Goal: Transaction & Acquisition: Purchase product/service

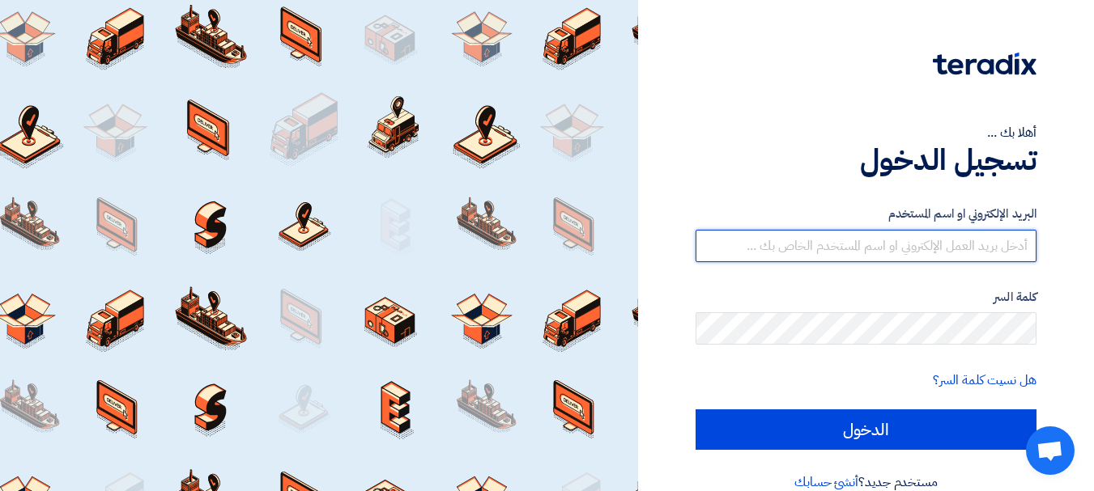
click at [968, 251] on input "text" at bounding box center [865, 246] width 341 height 32
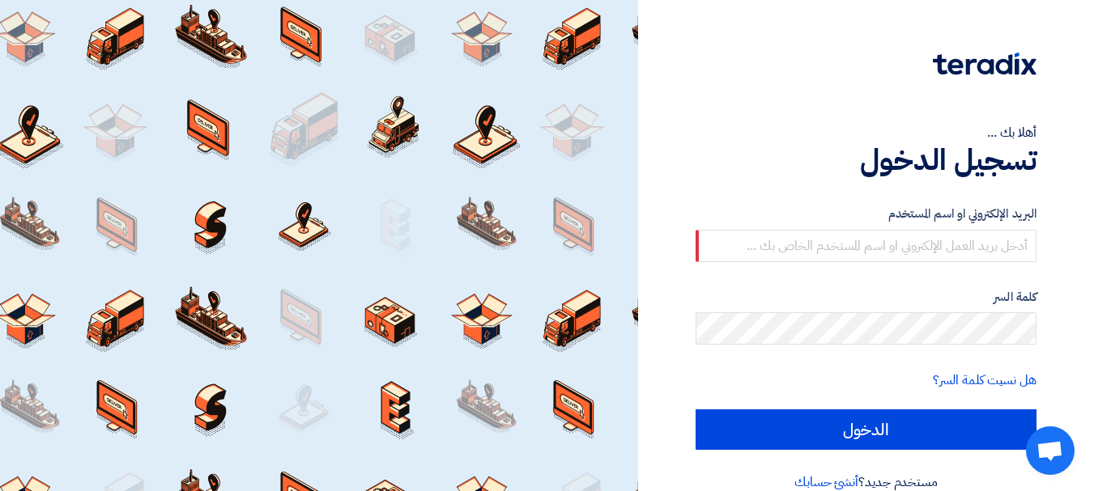
click at [284, 41] on div at bounding box center [319, 245] width 638 height 491
click at [215, 49] on div at bounding box center [319, 245] width 638 height 491
click at [136, 49] on div at bounding box center [319, 245] width 638 height 491
click at [242, 156] on div at bounding box center [319, 245] width 638 height 491
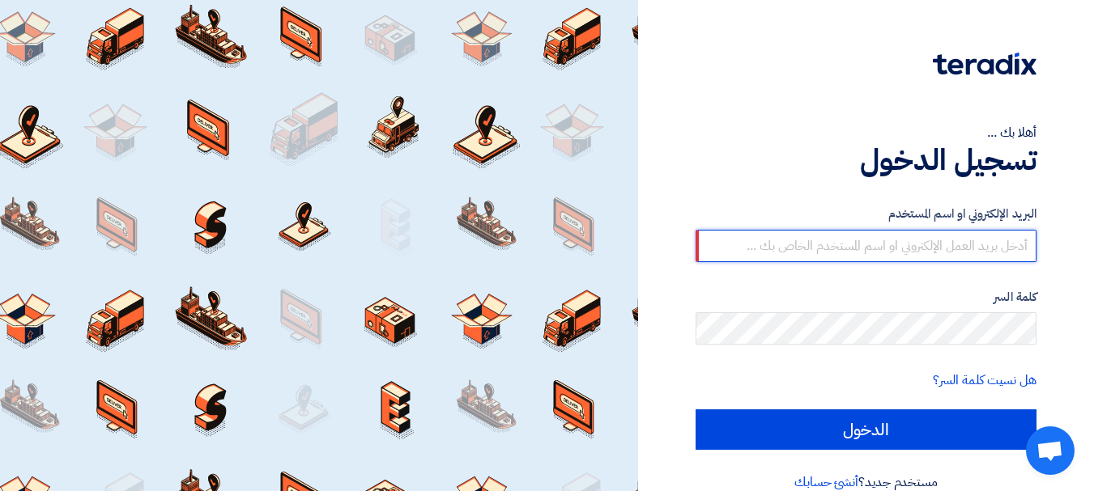
click at [831, 246] on input "text" at bounding box center [865, 246] width 341 height 32
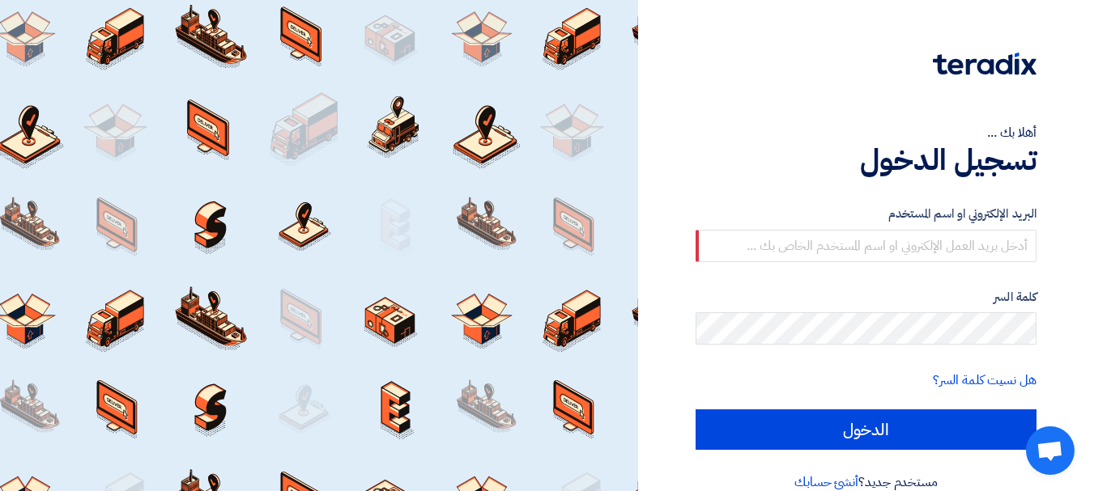
click at [1042, 329] on div "أهلا بك ... تسجيل الدخول البريد الإلكتروني او اسم المستخدم كلمة السر هل نسيت كل…" at bounding box center [865, 259] width 431 height 518
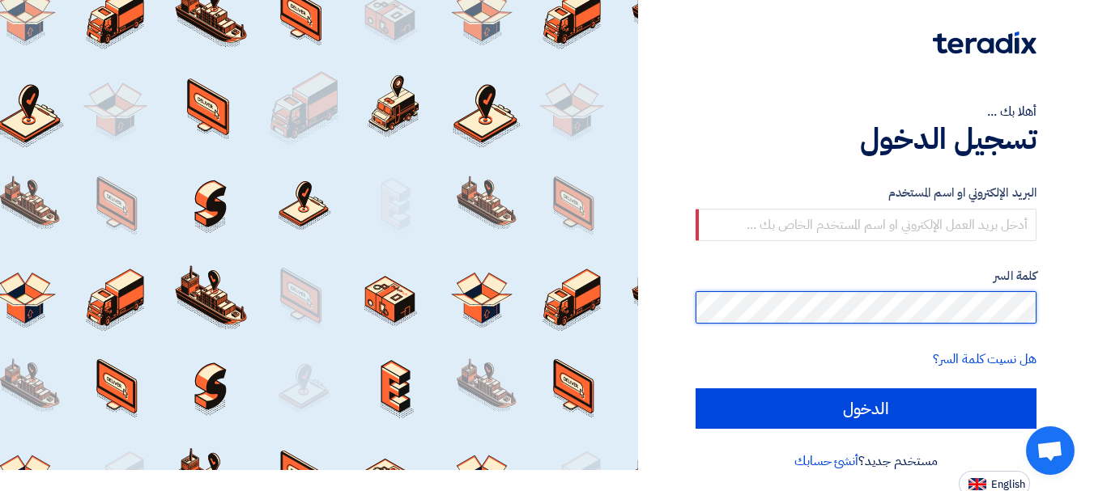
scroll to position [27, 0]
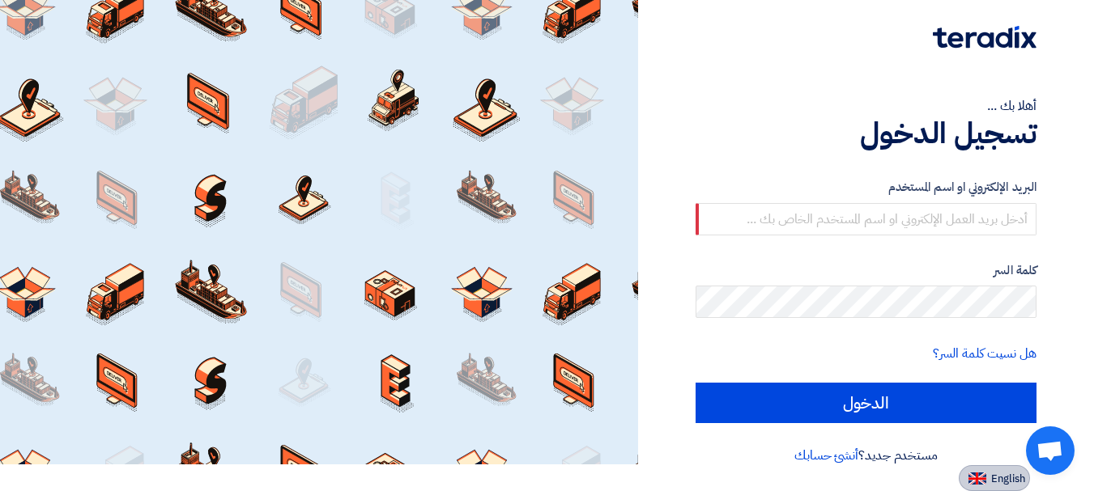
click at [991, 481] on span "English" at bounding box center [1008, 479] width 34 height 11
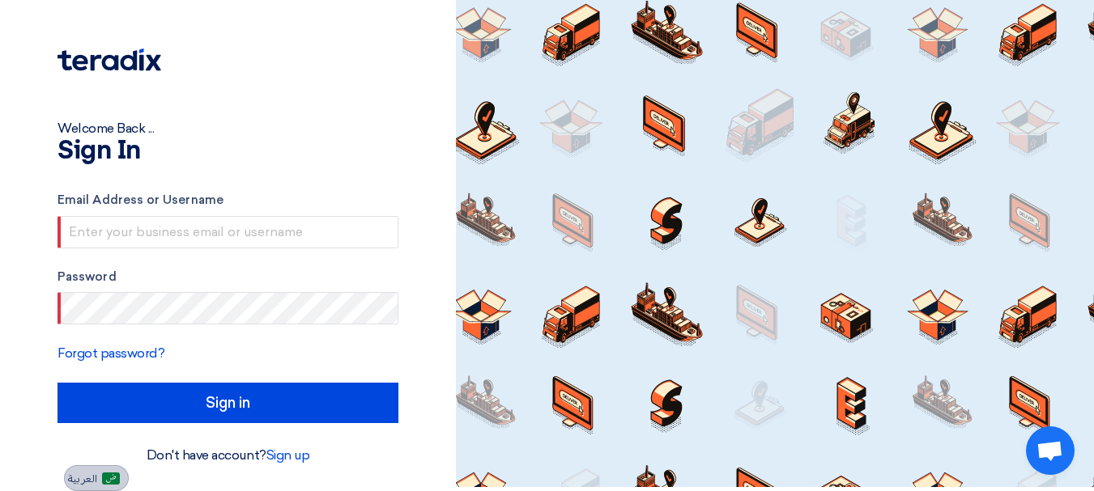
scroll to position [4, 0]
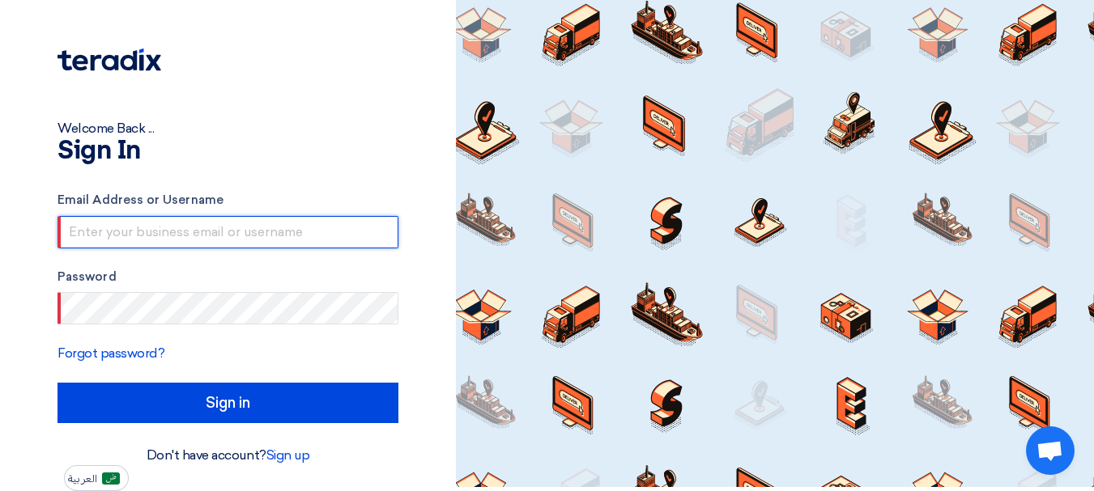
click at [227, 239] on input "text" at bounding box center [227, 232] width 341 height 32
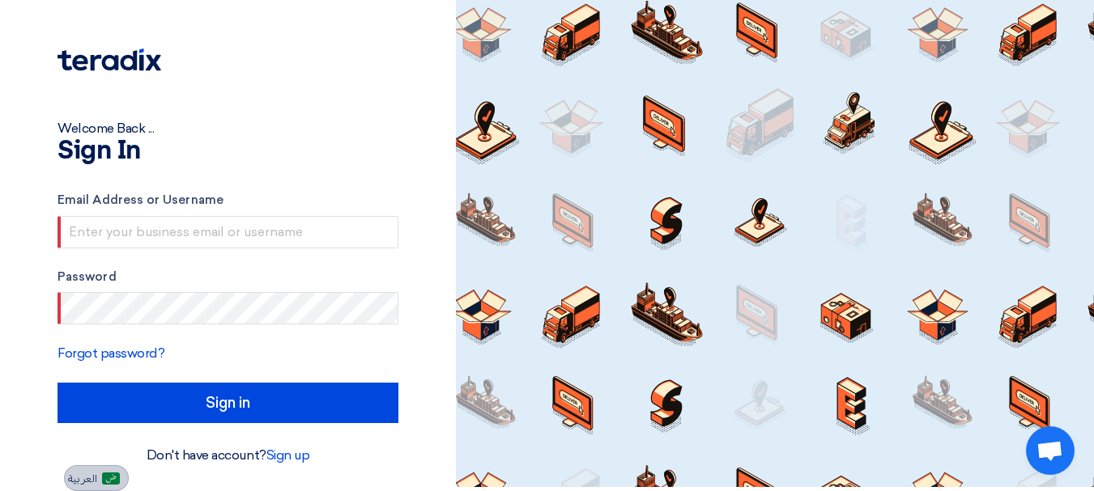
click at [83, 476] on span "العربية" at bounding box center [82, 479] width 29 height 11
type input "الدخول"
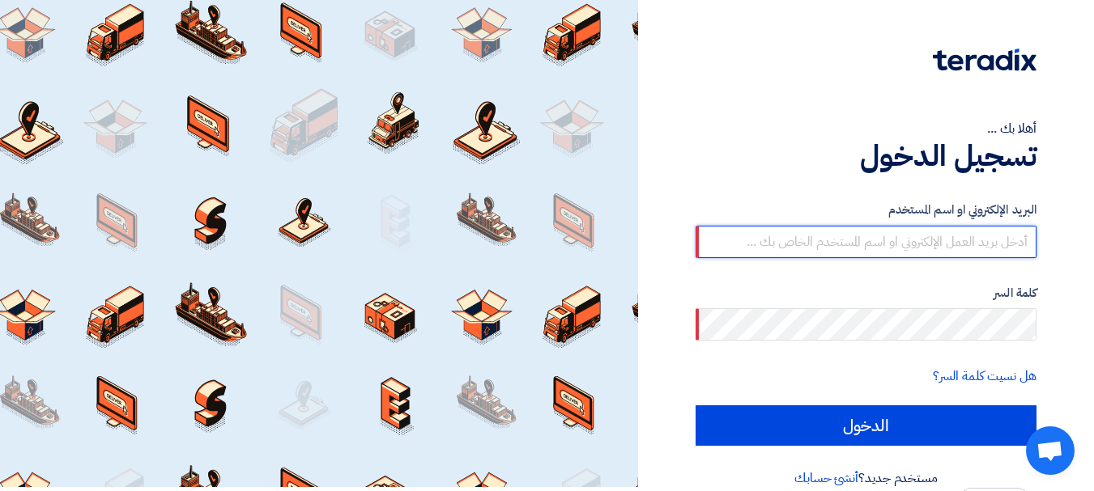
click at [908, 237] on input "text" at bounding box center [865, 242] width 341 height 32
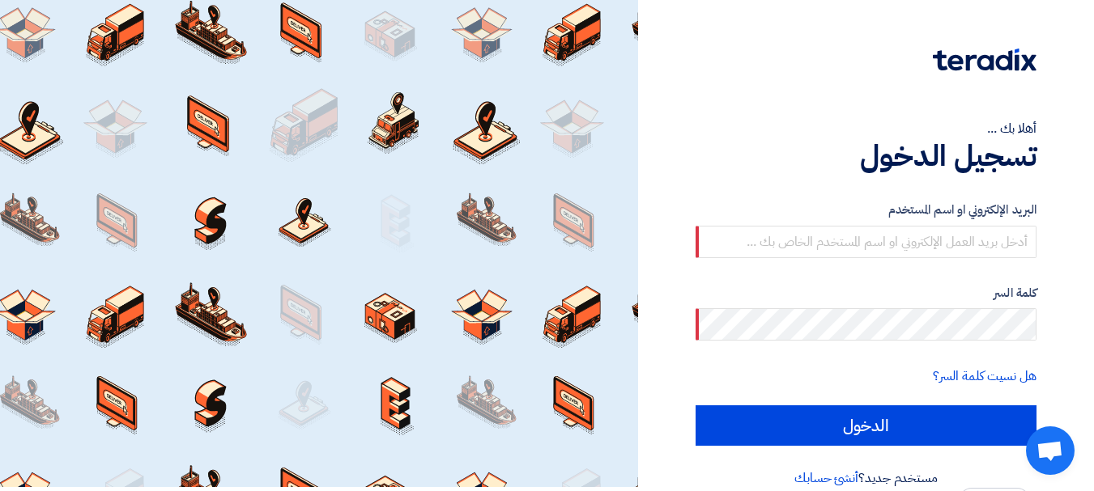
click at [1002, 57] on img at bounding box center [985, 60] width 104 height 23
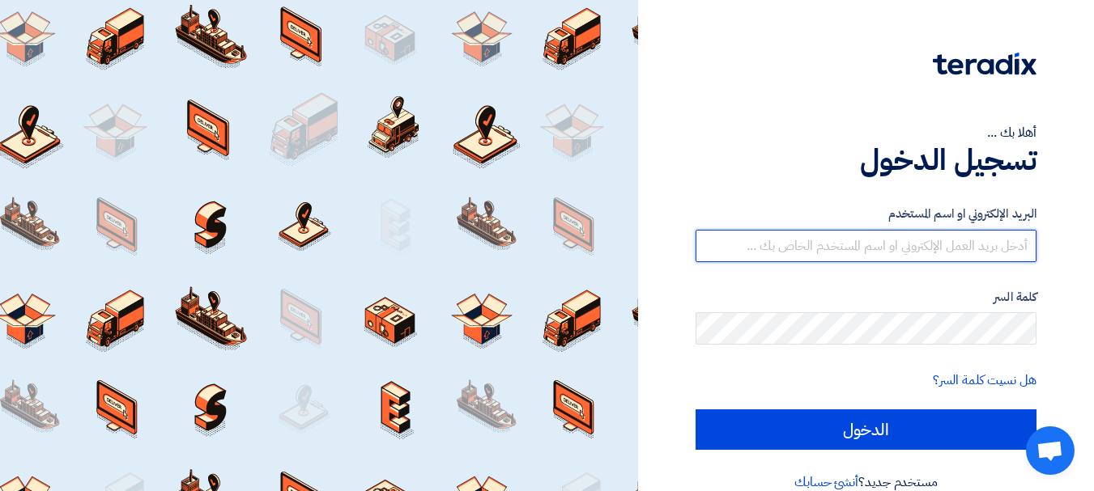
click at [880, 240] on input "text" at bounding box center [865, 246] width 341 height 32
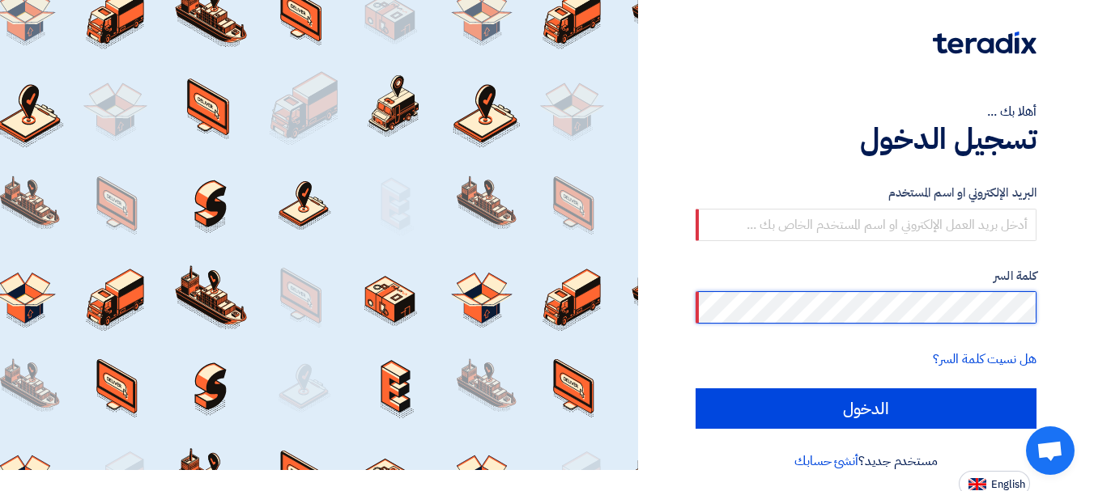
scroll to position [27, 0]
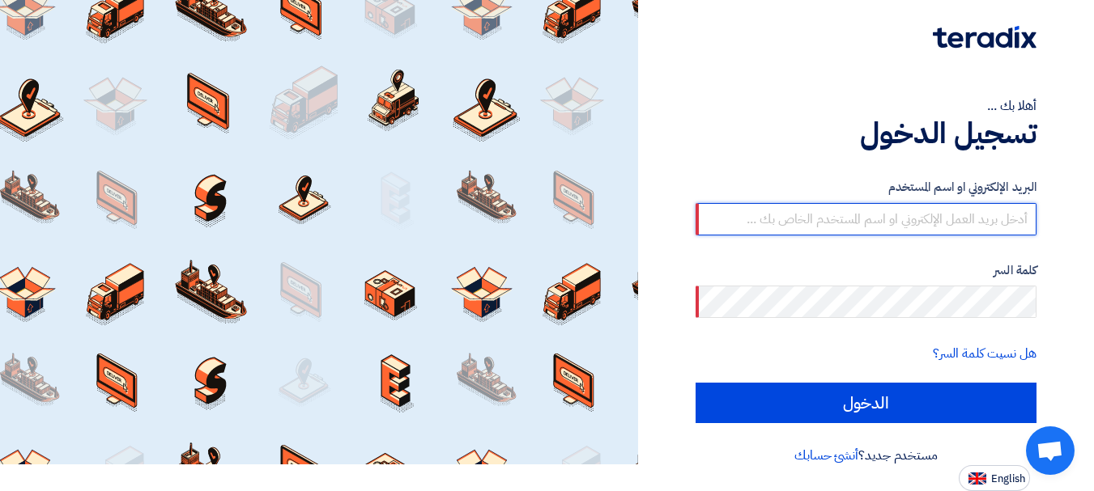
click at [958, 216] on input "text" at bounding box center [865, 219] width 341 height 32
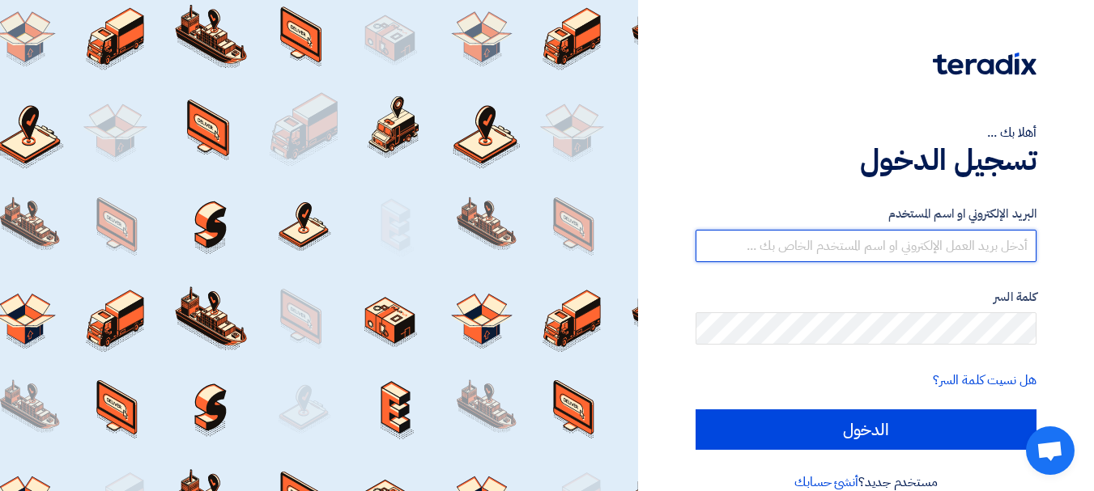
click at [901, 253] on input "text" at bounding box center [865, 246] width 341 height 32
click at [831, 244] on input "text" at bounding box center [865, 246] width 341 height 32
paste input "sales@agchem.net"
type input "sales@agchem.net"
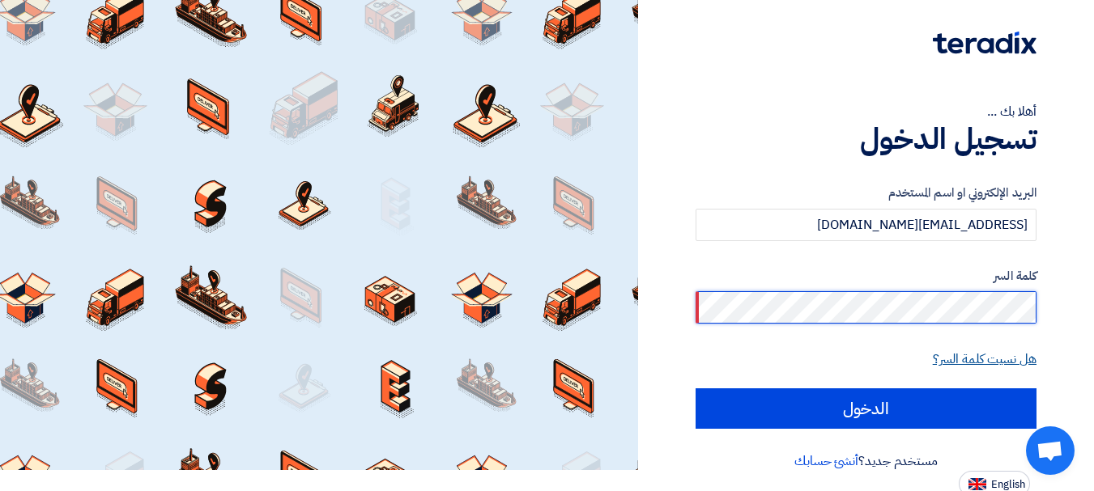
scroll to position [27, 0]
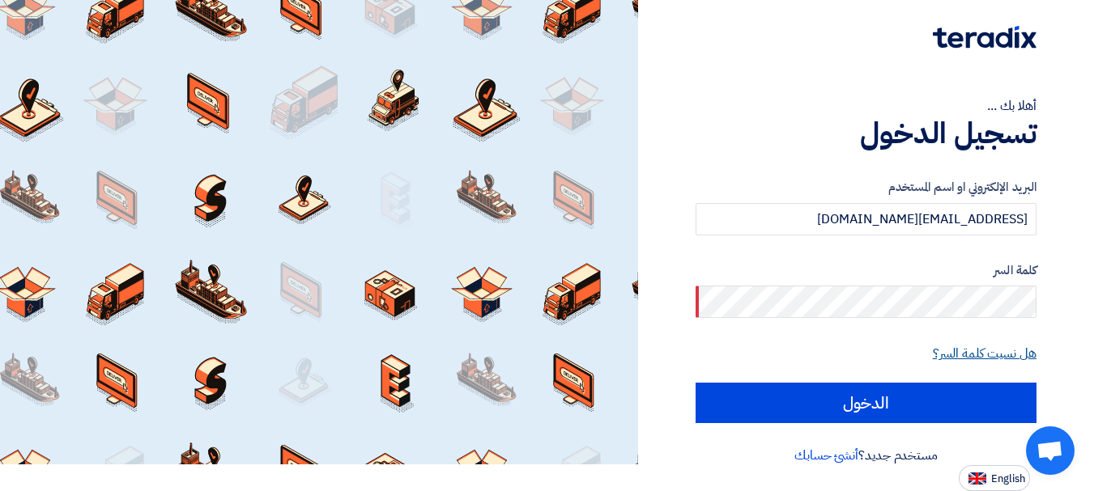
click at [1003, 346] on link "هل نسيت كلمة السر؟" at bounding box center [985, 353] width 104 height 19
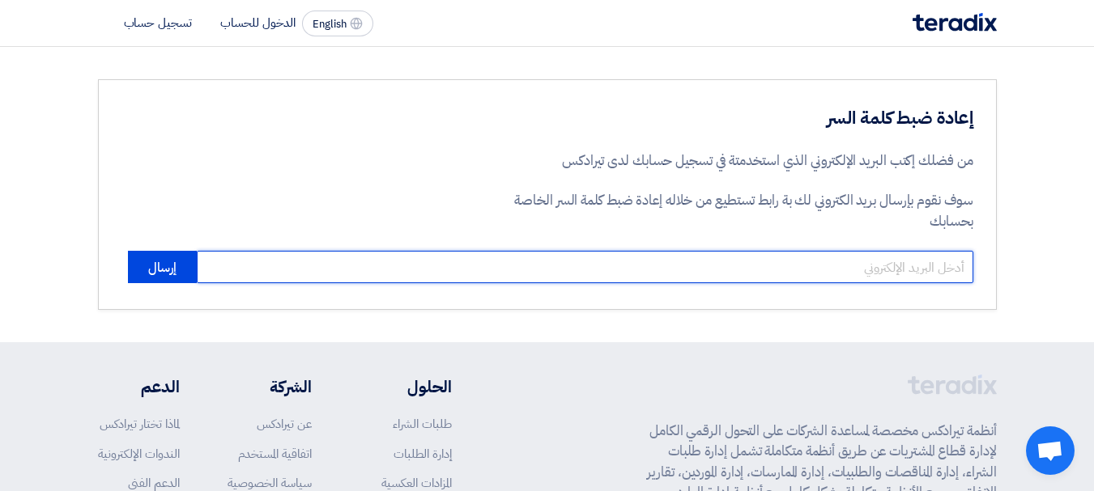
click at [933, 274] on input "email" at bounding box center [585, 267] width 776 height 32
type input "sales@agchem.net"
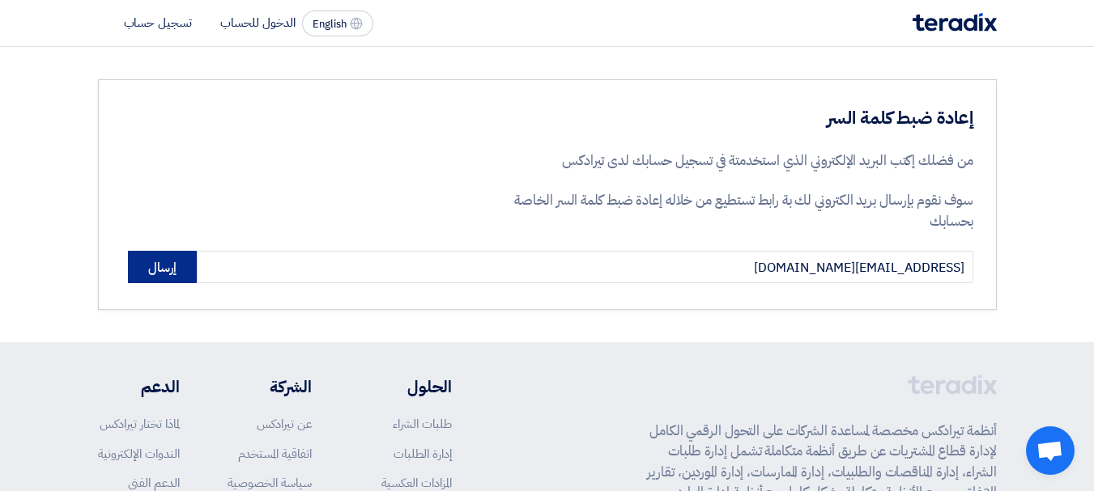
click at [159, 280] on button "إرسال" at bounding box center [162, 267] width 69 height 32
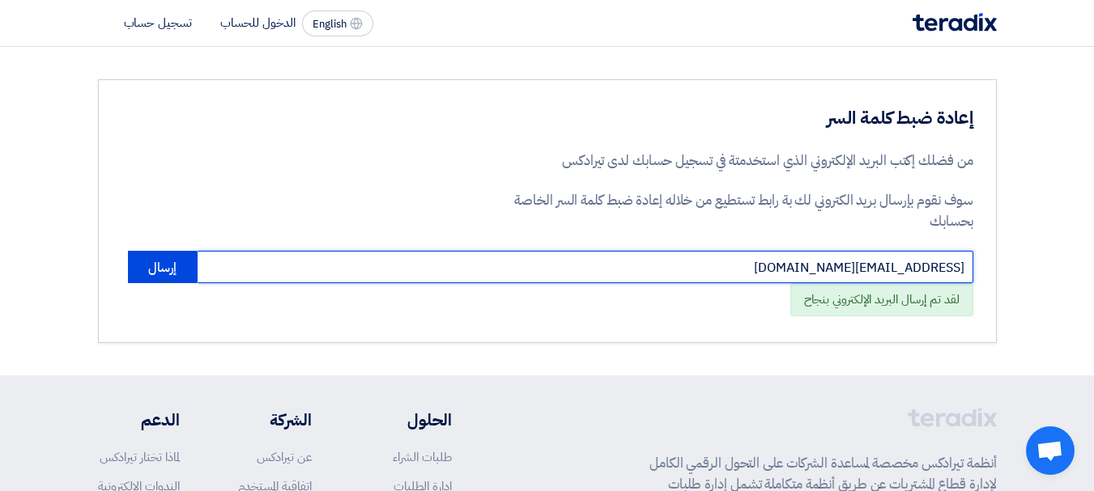
click at [771, 267] on input "sales@agchem.net" at bounding box center [585, 267] width 776 height 32
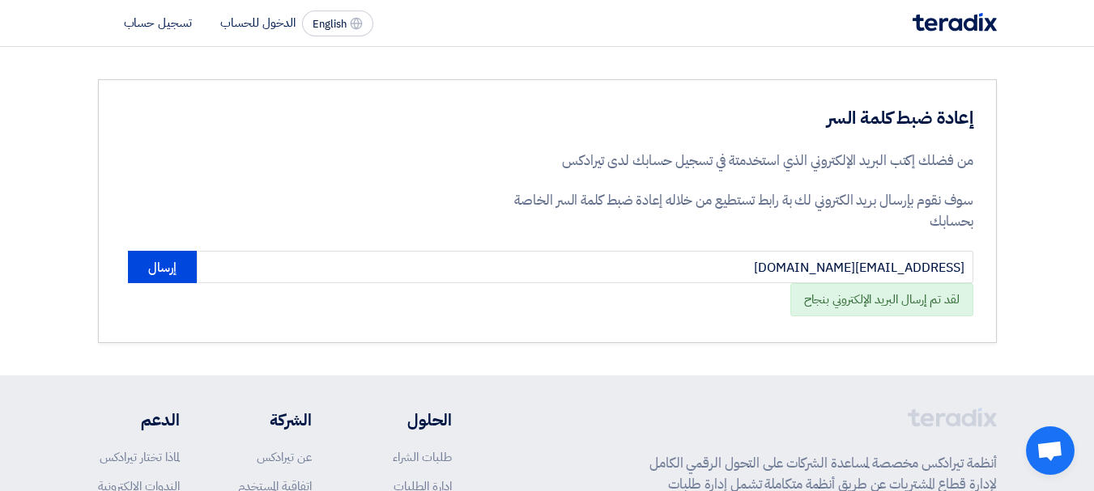
click at [429, 329] on div "إعادة ضبط كلمة السر من فضلك إكتب البريد الإلكتروني الذي استخدمتة في تسجيل حسابك…" at bounding box center [547, 211] width 899 height 264
click at [185, 274] on button "إرسال" at bounding box center [162, 267] width 69 height 32
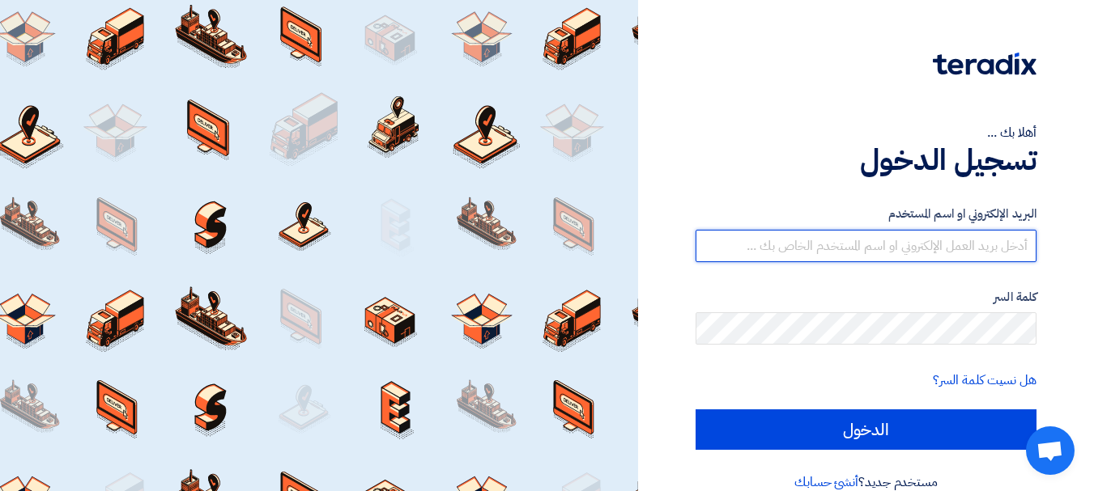
click at [833, 236] on input "text" at bounding box center [865, 246] width 341 height 32
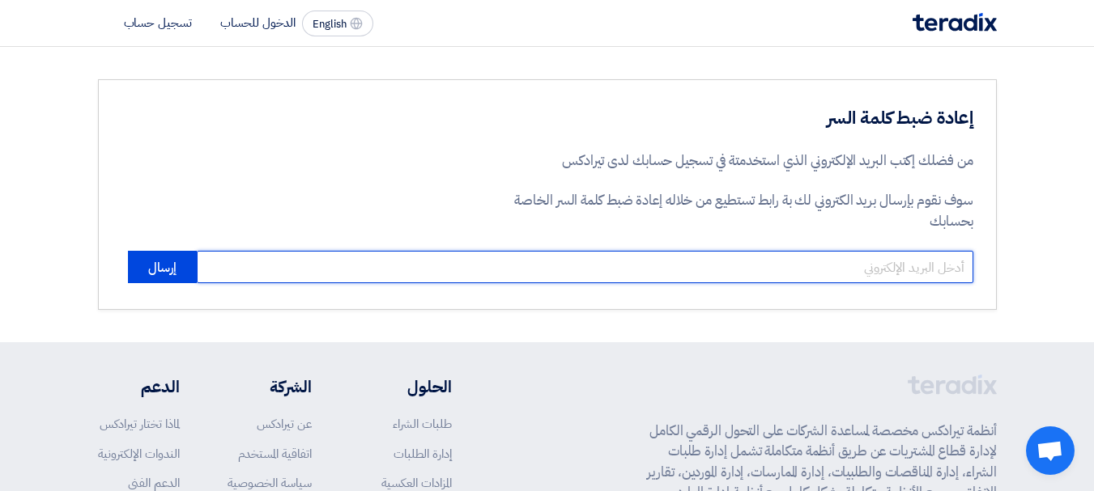
click at [323, 264] on input "email" at bounding box center [585, 267] width 776 height 32
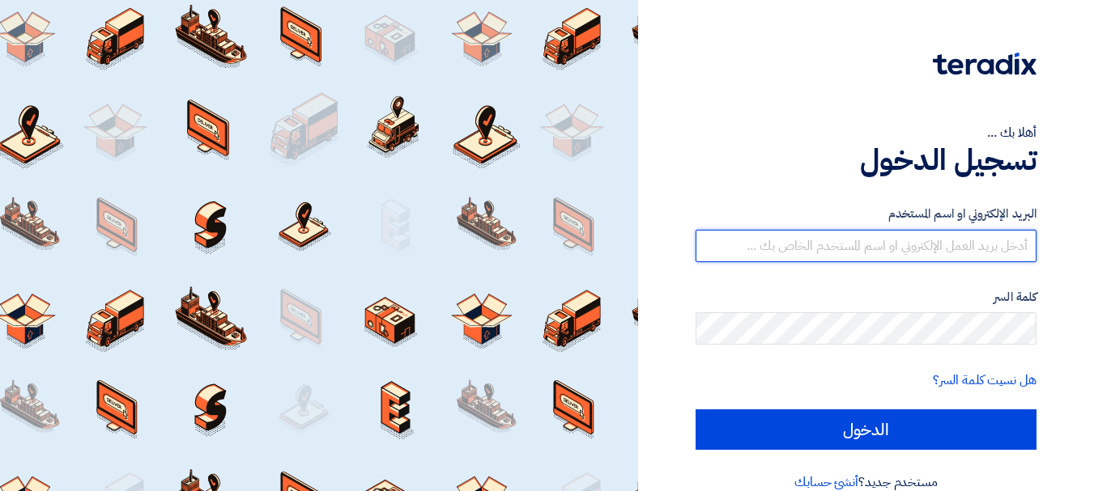
click at [941, 253] on input "text" at bounding box center [865, 246] width 341 height 32
type input "[EMAIL_ADDRESS][DOMAIN_NAME]"
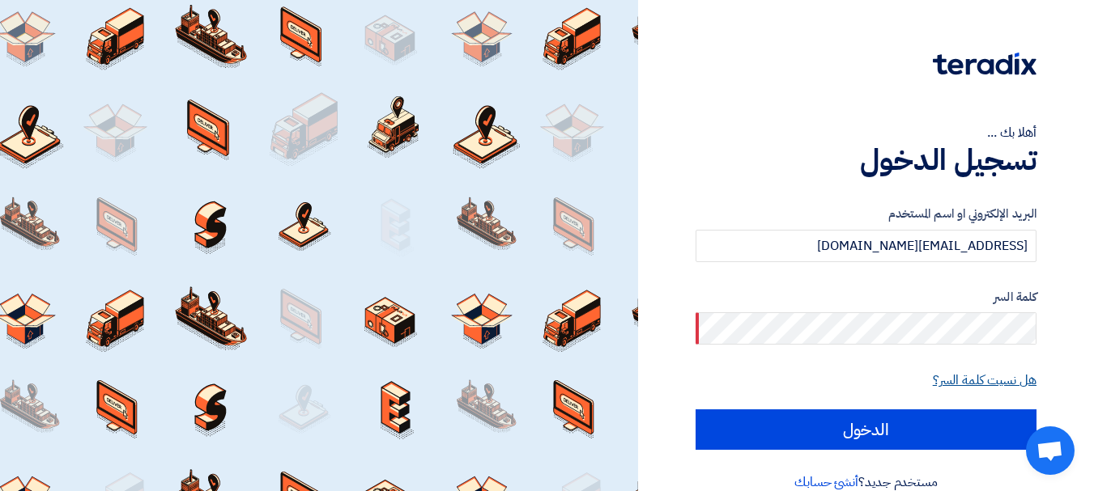
click at [959, 382] on link "هل نسيت كلمة السر؟" at bounding box center [985, 380] width 104 height 19
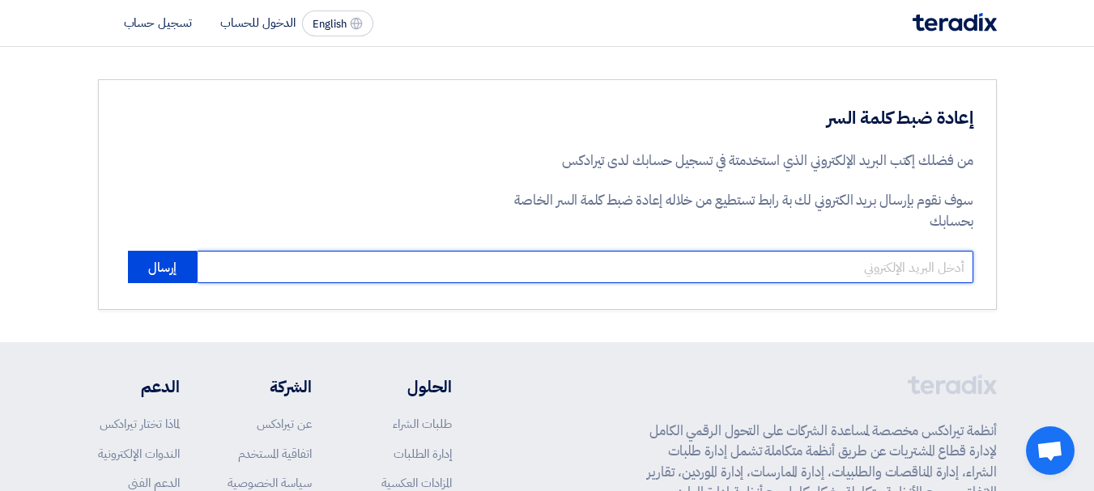
click at [712, 258] on input "email" at bounding box center [585, 267] width 776 height 32
type input "[EMAIL_ADDRESS][DOMAIN_NAME]"
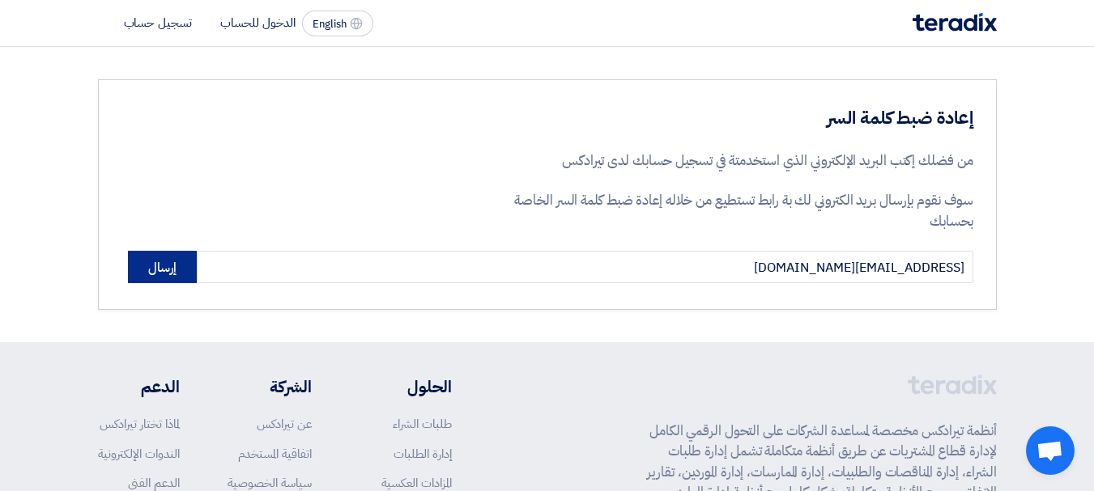
click at [175, 274] on button "إرسال" at bounding box center [162, 267] width 69 height 32
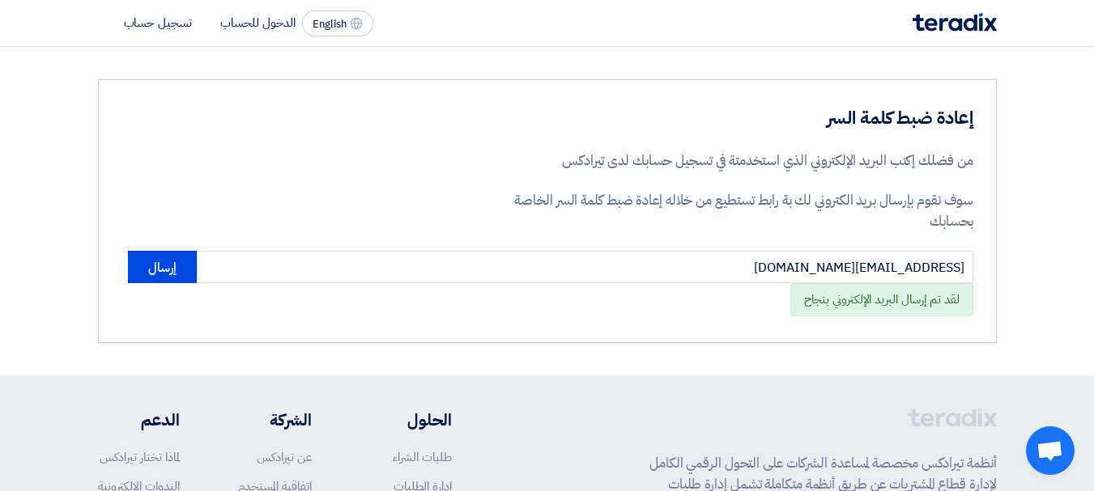
click at [817, 312] on div "لقد تم إرسال البريد الإلكتروني بنجاح" at bounding box center [881, 299] width 183 height 33
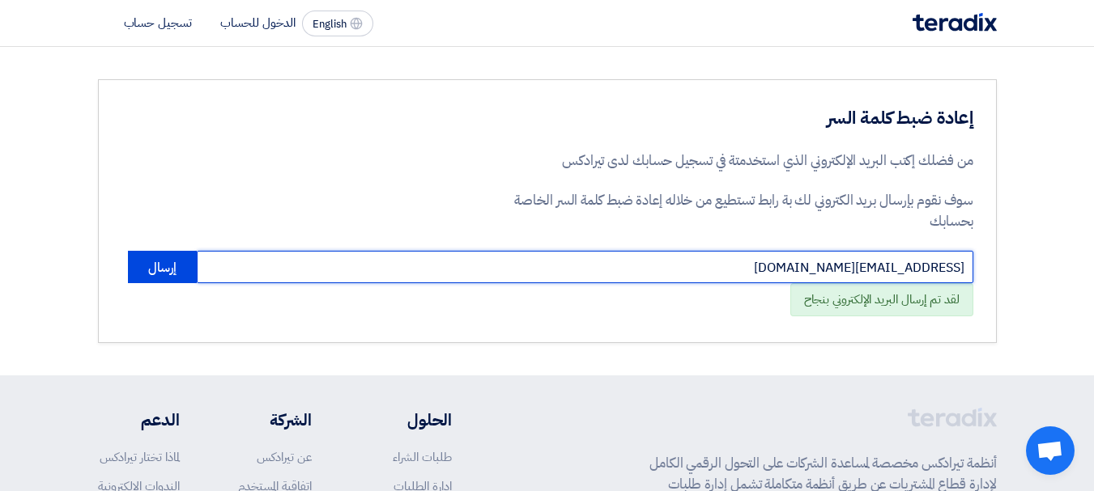
click at [852, 269] on input "sales@agchem.net" at bounding box center [585, 267] width 776 height 32
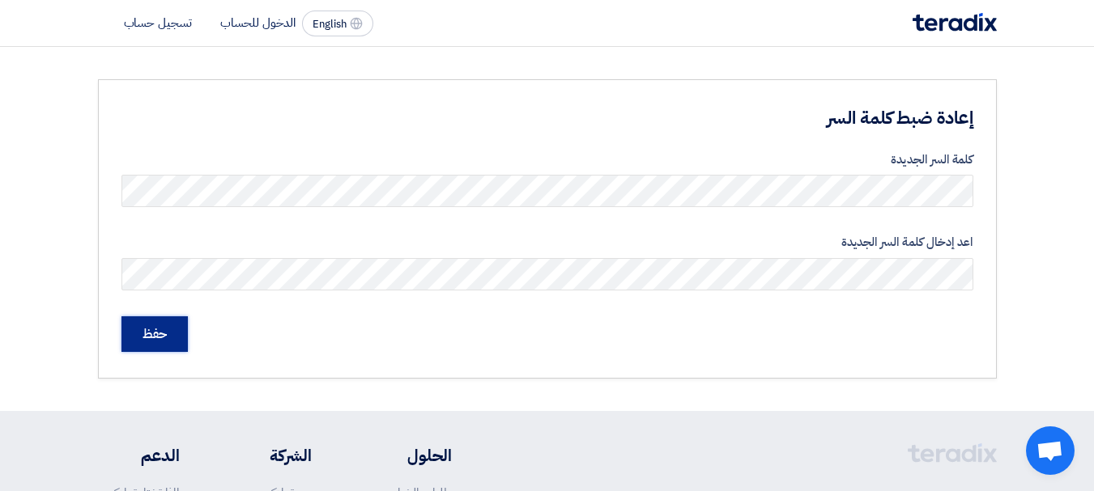
click at [153, 334] on input "حفظ" at bounding box center [154, 335] width 66 height 36
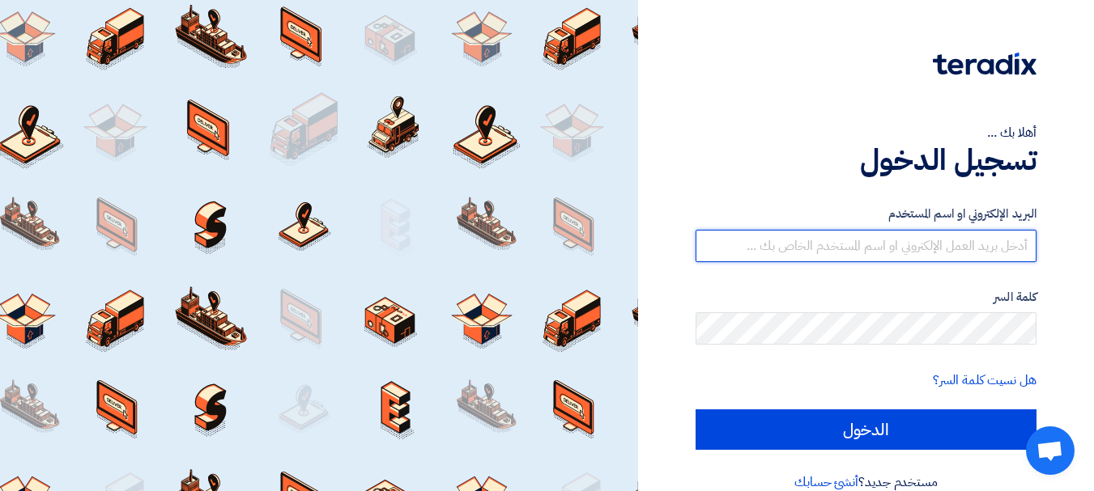
type input "[EMAIL_ADDRESS][DOMAIN_NAME]"
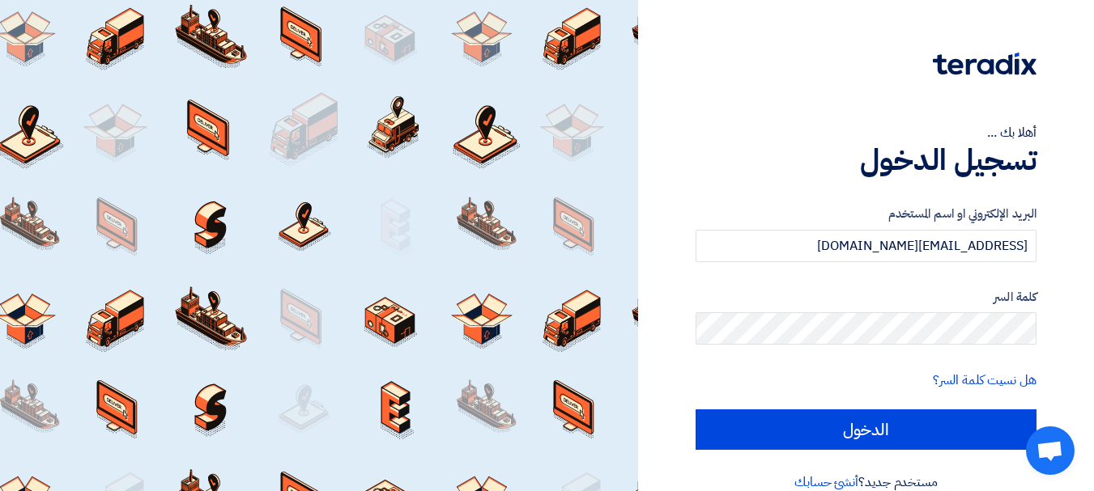
click at [791, 194] on div "البريد الإلكتروني او اسم المستخدم [EMAIL_ADDRESS][DOMAIN_NAME] كلمة السر هل نسي…" at bounding box center [865, 327] width 341 height 291
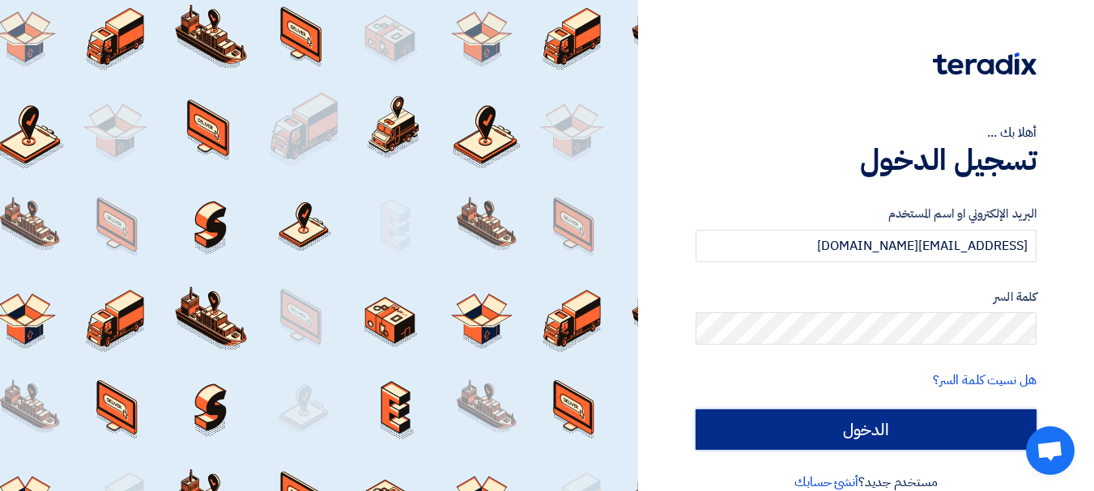
click at [870, 437] on input "الدخول" at bounding box center [865, 430] width 341 height 40
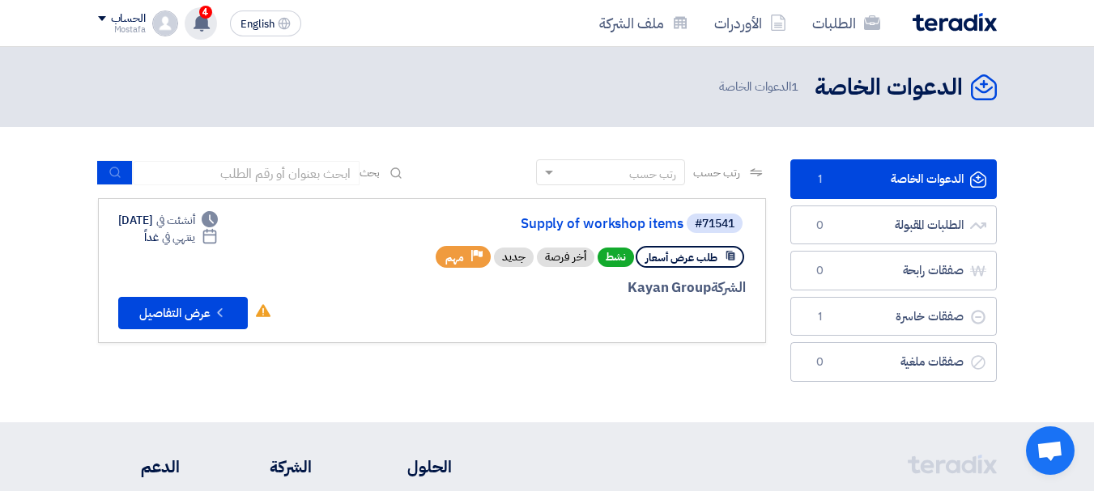
click at [206, 29] on icon at bounding box center [202, 23] width 18 height 18
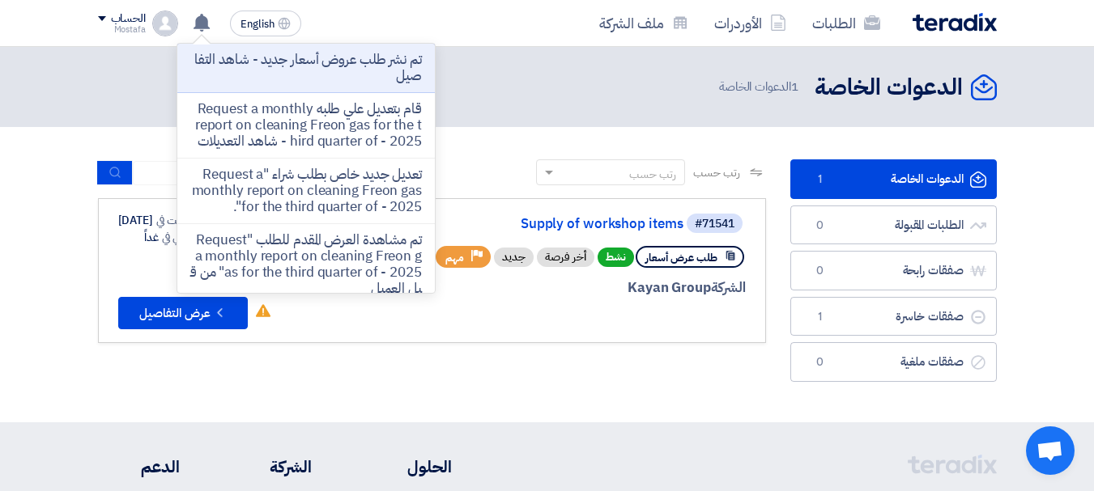
click at [513, 322] on div at bounding box center [550, 318] width 389 height 23
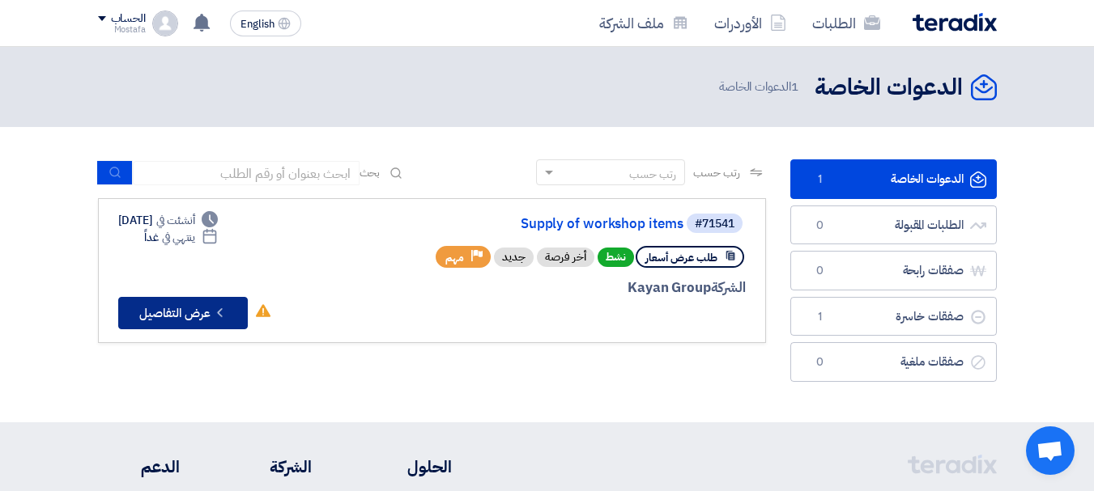
click at [198, 312] on button "Check details عرض التفاصيل" at bounding box center [183, 313] width 130 height 32
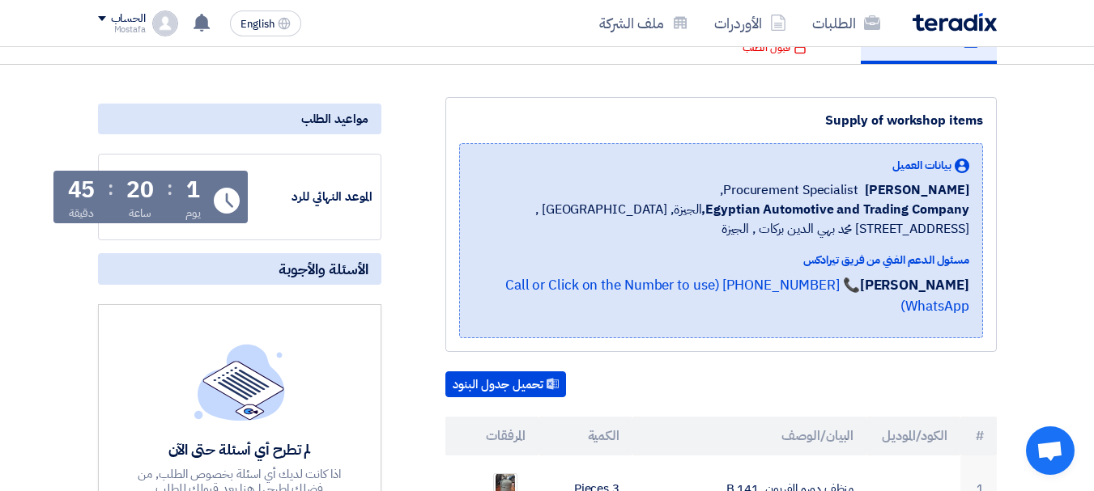
scroll to position [162, 0]
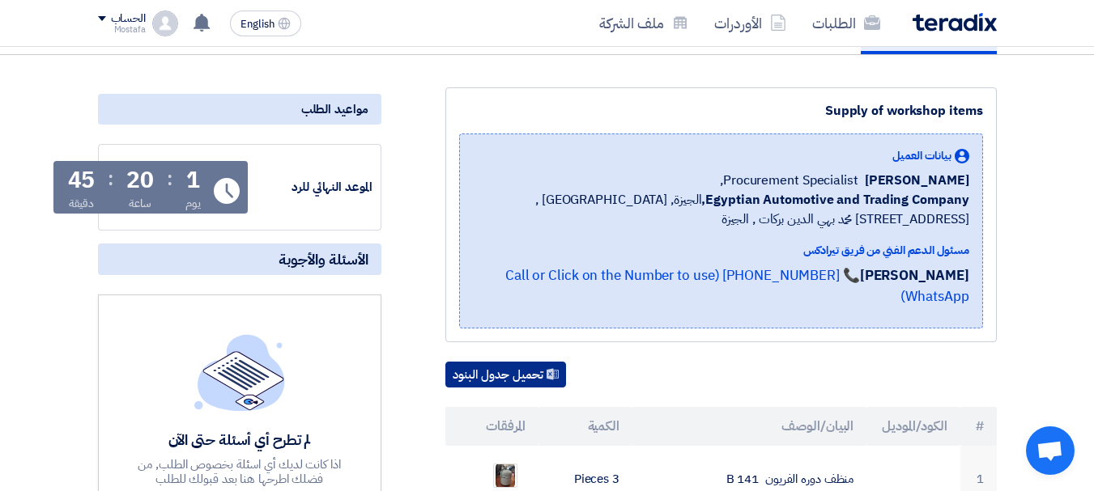
click at [516, 362] on button "تحميل جدول البنود" at bounding box center [505, 375] width 121 height 26
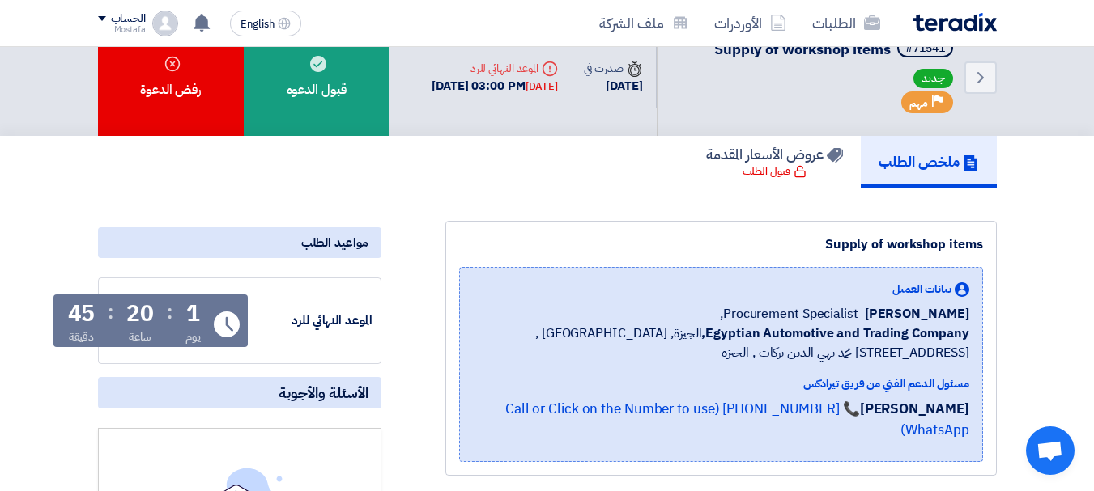
scroll to position [0, 0]
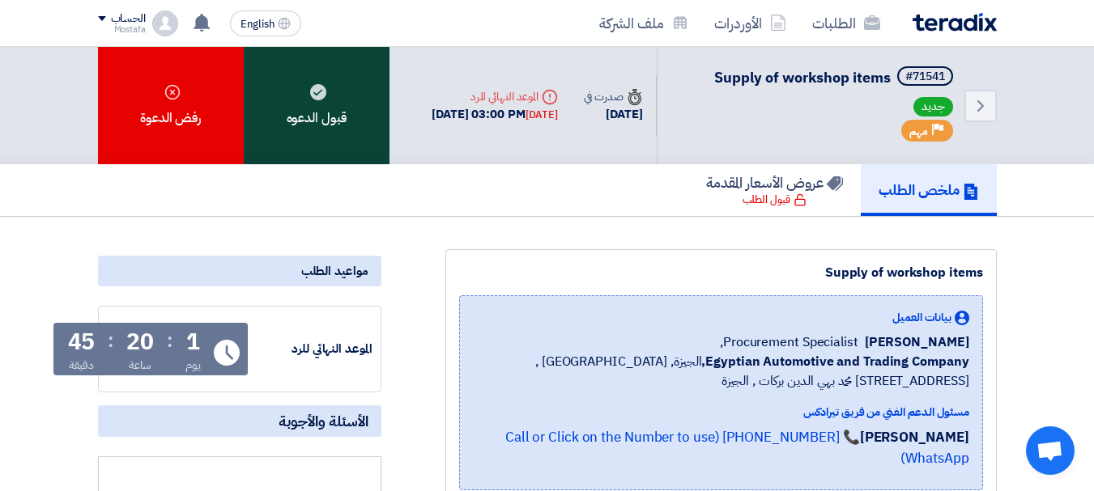
click at [347, 144] on div "قبول الدعوه" at bounding box center [317, 105] width 146 height 117
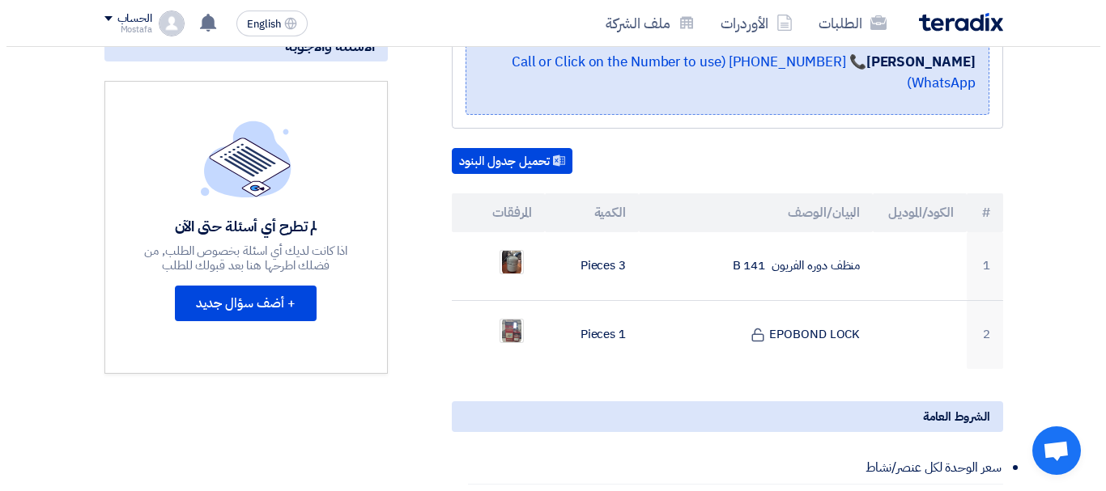
scroll to position [405, 0]
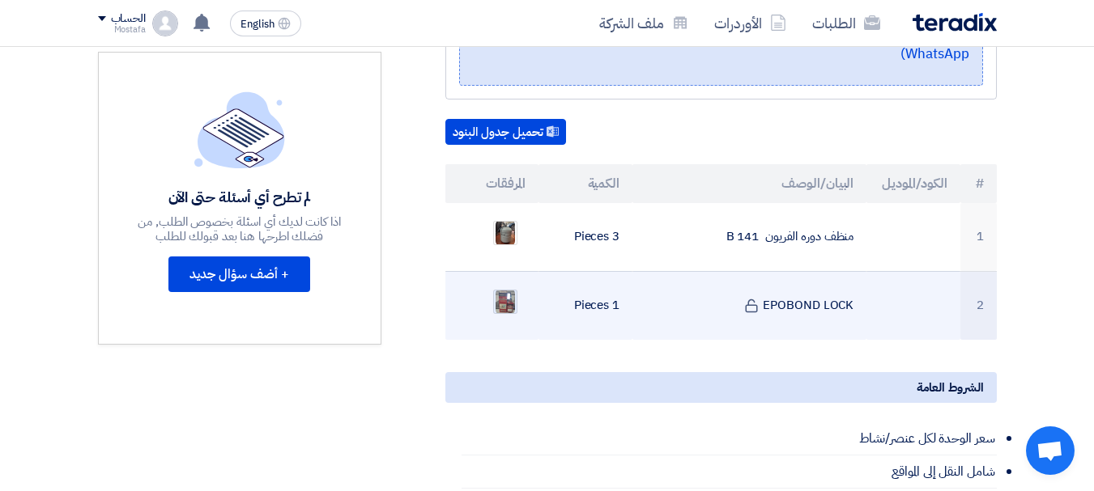
click at [503, 287] on img at bounding box center [505, 301] width 23 height 29
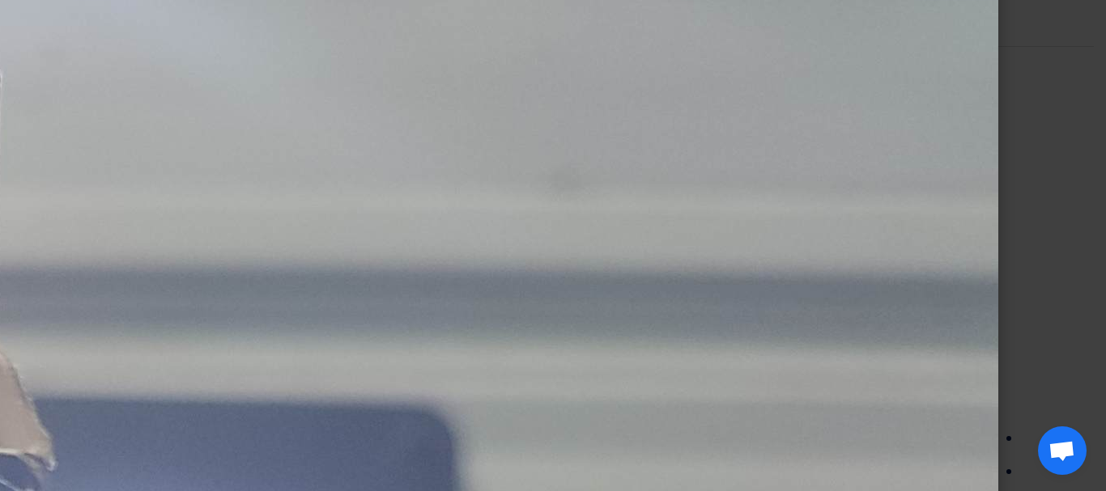
scroll to position [0, 0]
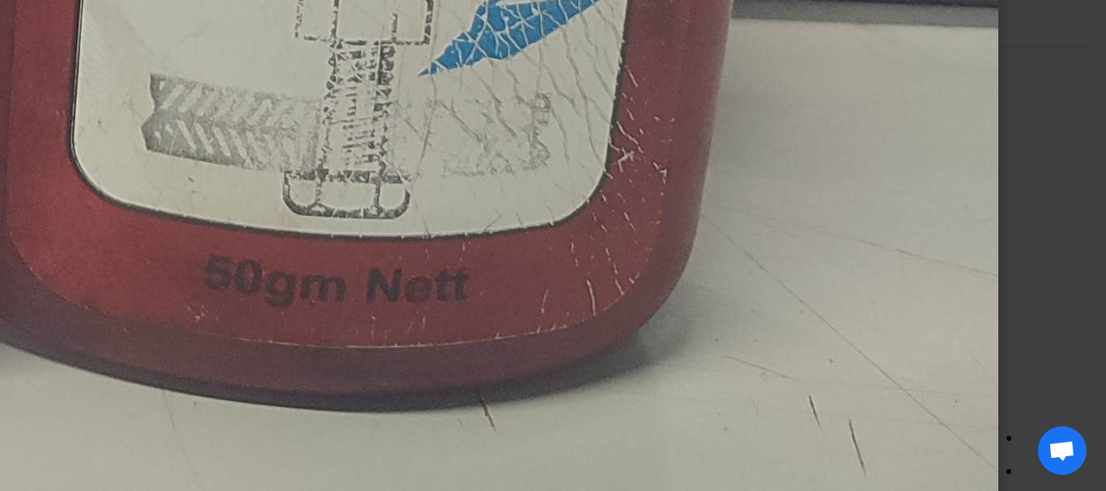
scroll to position [2801, 0]
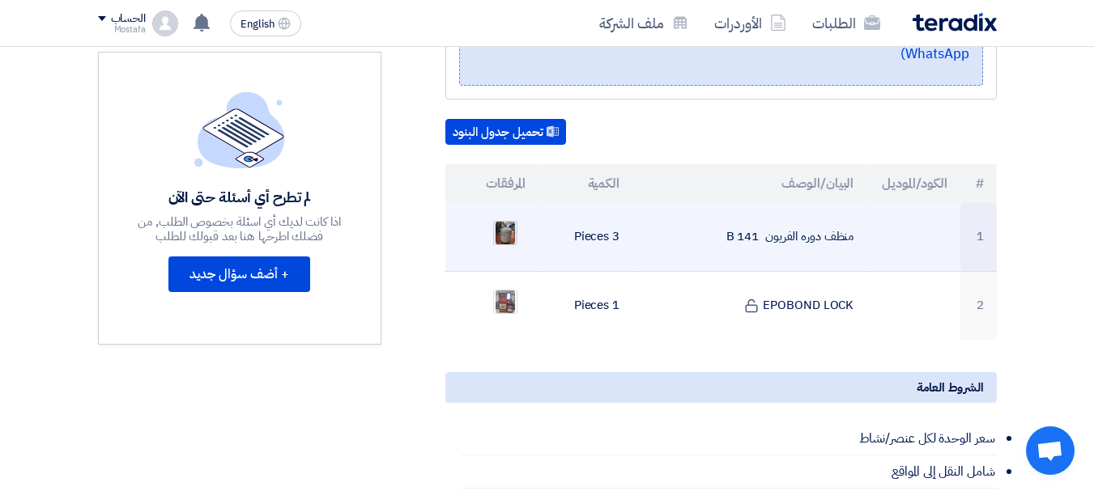
click at [502, 219] on img at bounding box center [505, 233] width 23 height 29
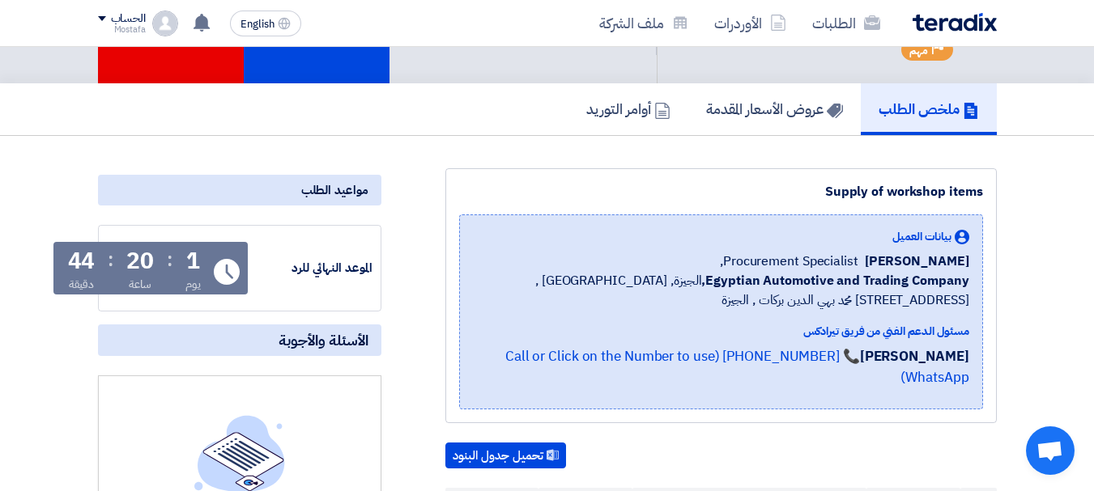
scroll to position [0, 0]
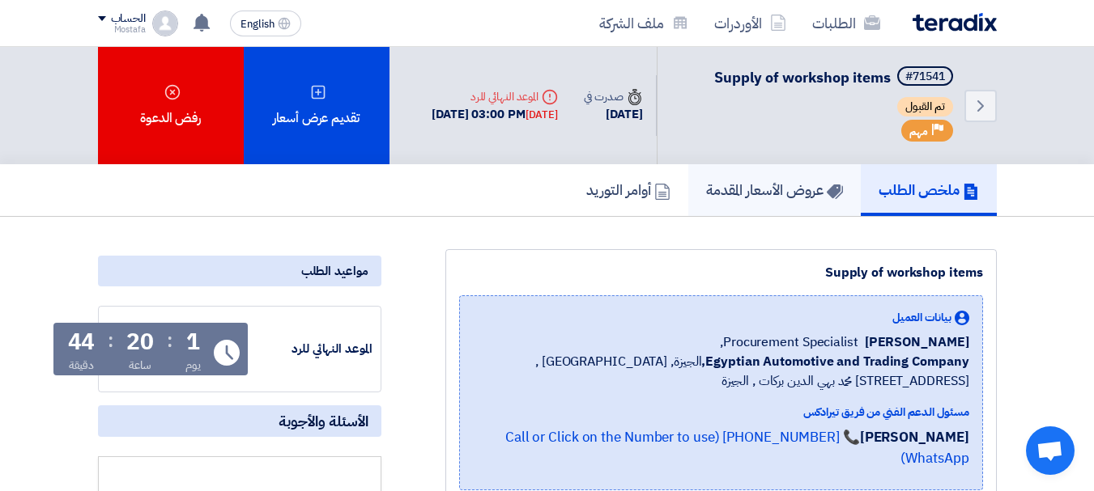
click at [780, 198] on h5 "عروض الأسعار المقدمة" at bounding box center [774, 190] width 137 height 19
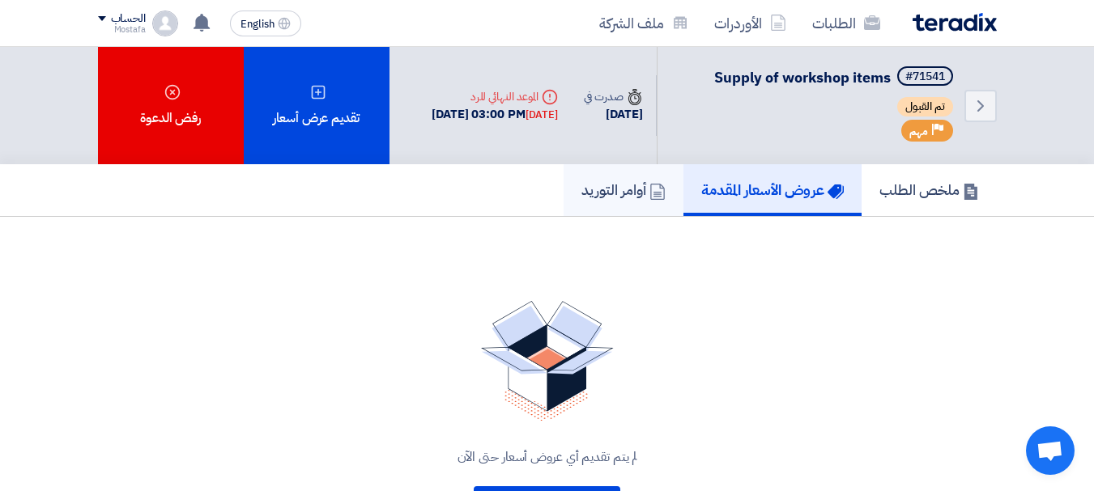
click at [601, 197] on h5 "أوامر التوريد" at bounding box center [623, 190] width 84 height 19
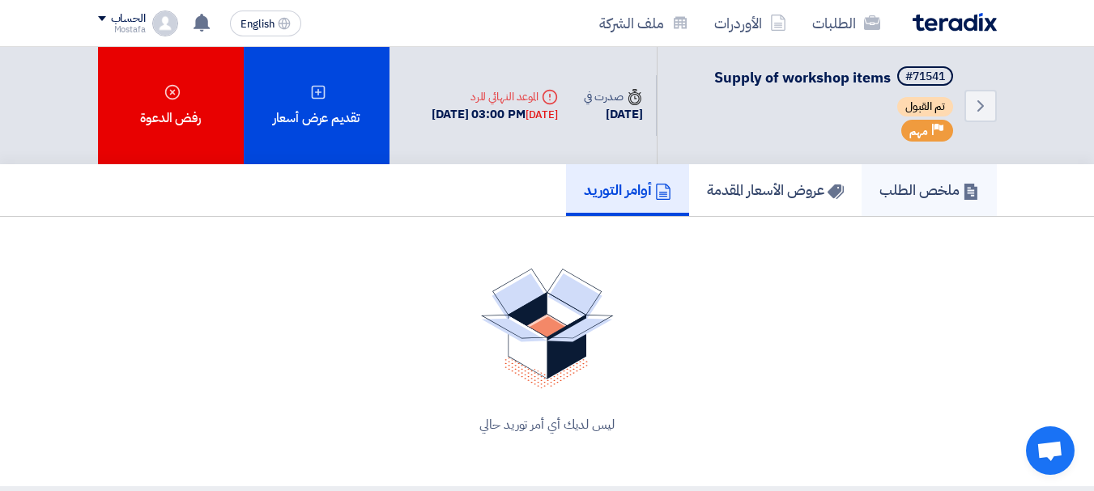
click at [913, 190] on h5 "ملخص الطلب" at bounding box center [929, 190] width 100 height 19
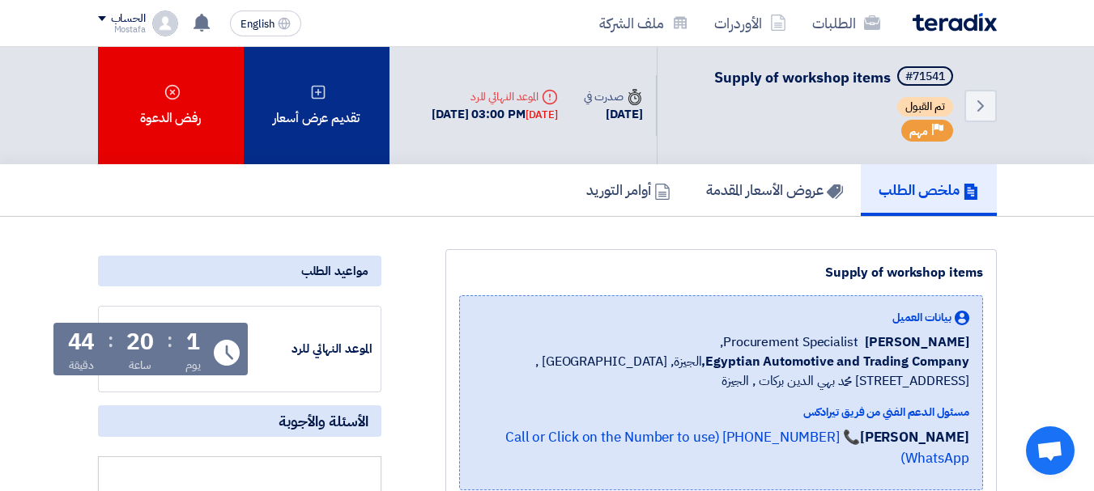
click at [331, 136] on div "تقديم عرض أسعار" at bounding box center [317, 105] width 146 height 117
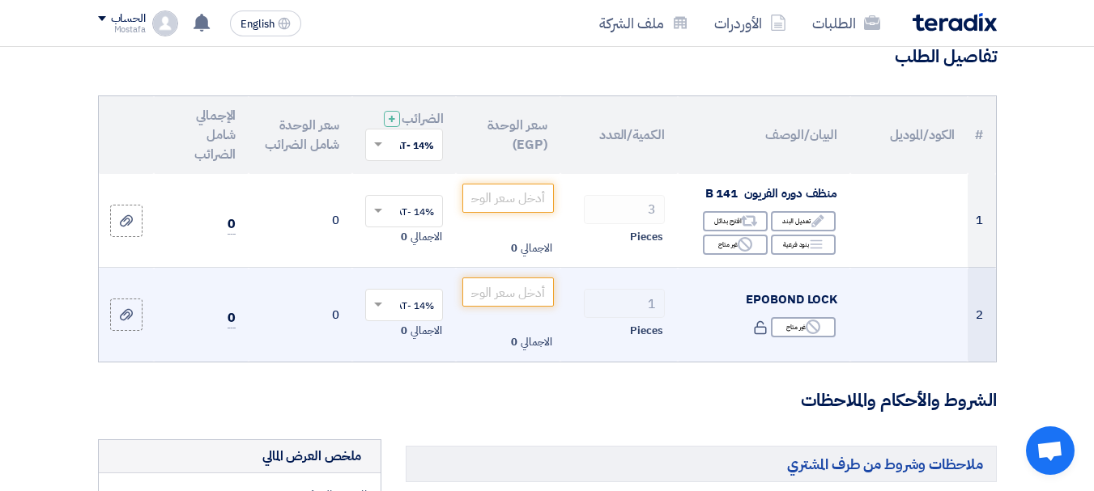
scroll to position [162, 0]
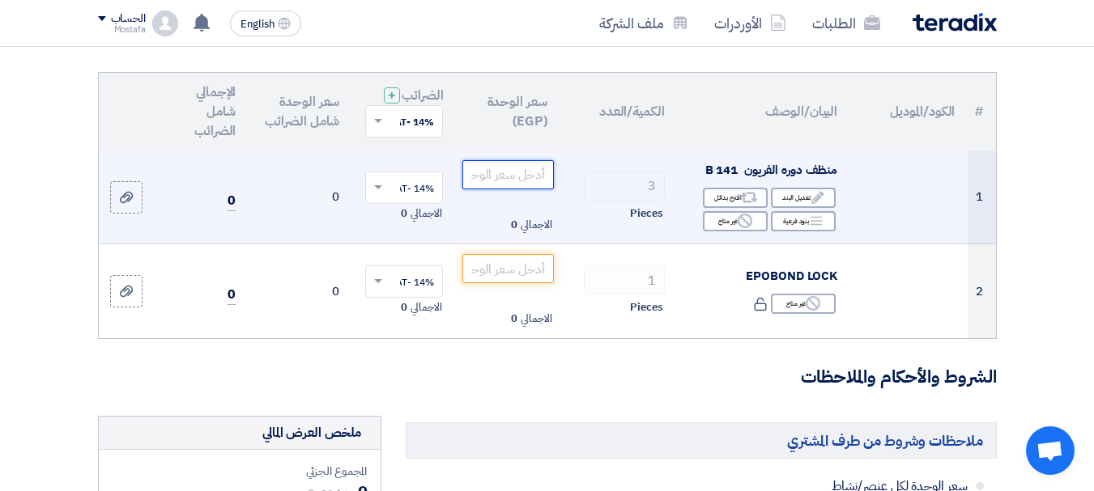
click at [501, 185] on input "number" at bounding box center [507, 174] width 91 height 29
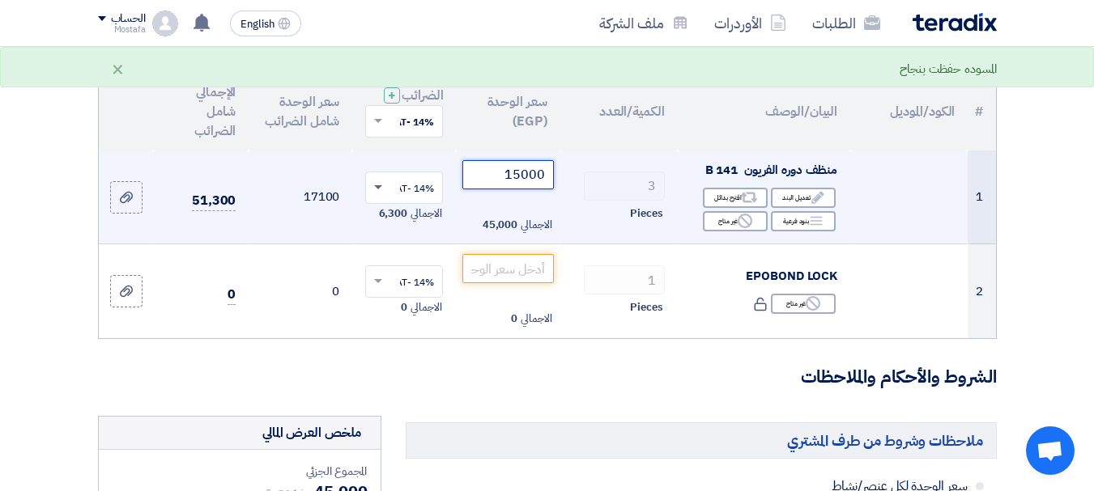
type input "15000"
click at [375, 191] on span at bounding box center [378, 188] width 8 height 6
click at [321, 171] on td "17100" at bounding box center [301, 198] width 104 height 94
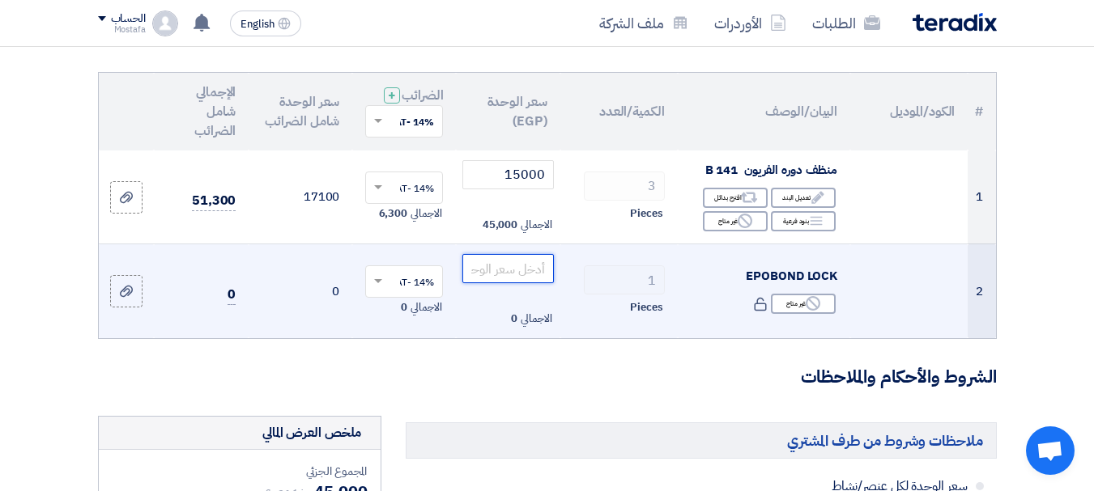
click at [498, 283] on input "number" at bounding box center [507, 268] width 91 height 29
click at [786, 314] on div "Reject غير متاح" at bounding box center [803, 304] width 65 height 20
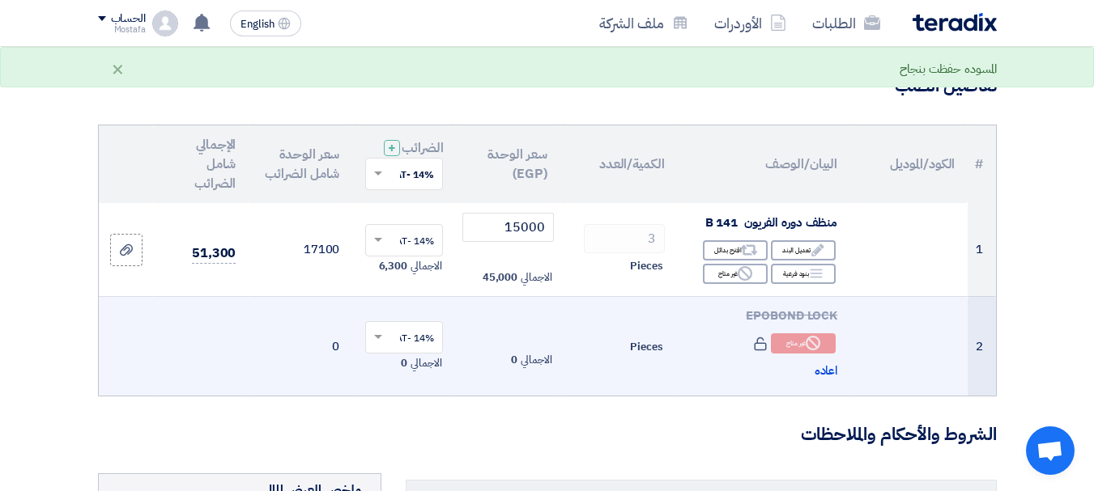
scroll to position [81, 0]
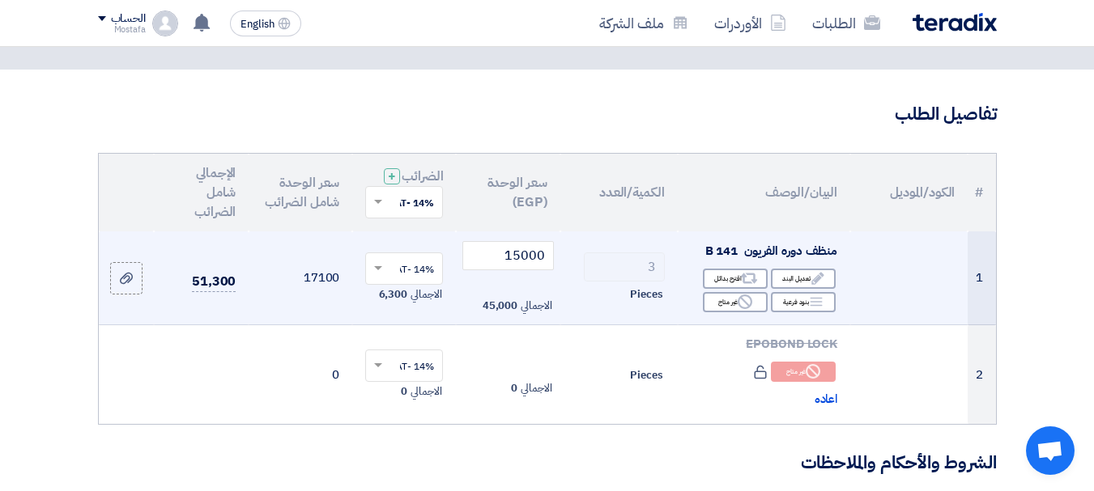
click at [326, 289] on td "17100" at bounding box center [301, 279] width 104 height 94
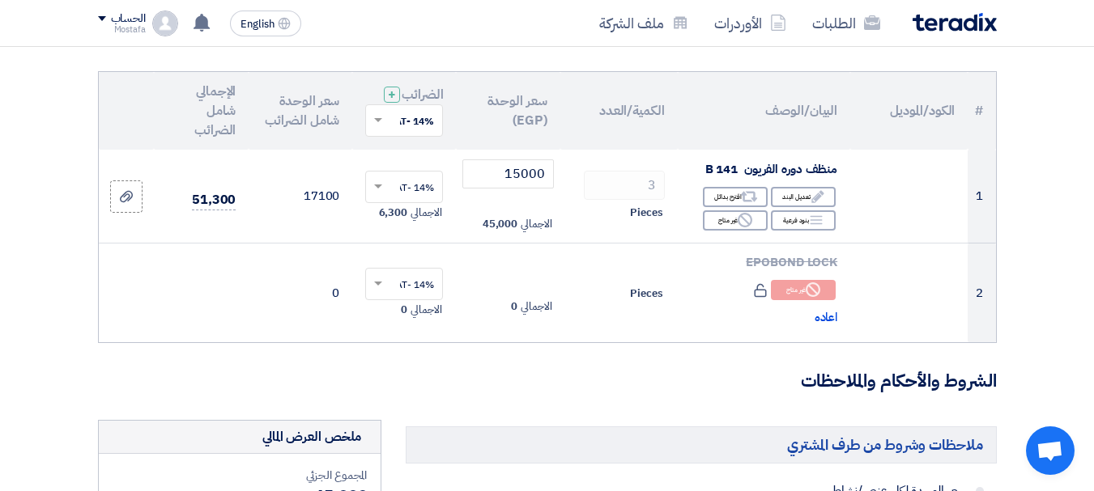
scroll to position [162, 0]
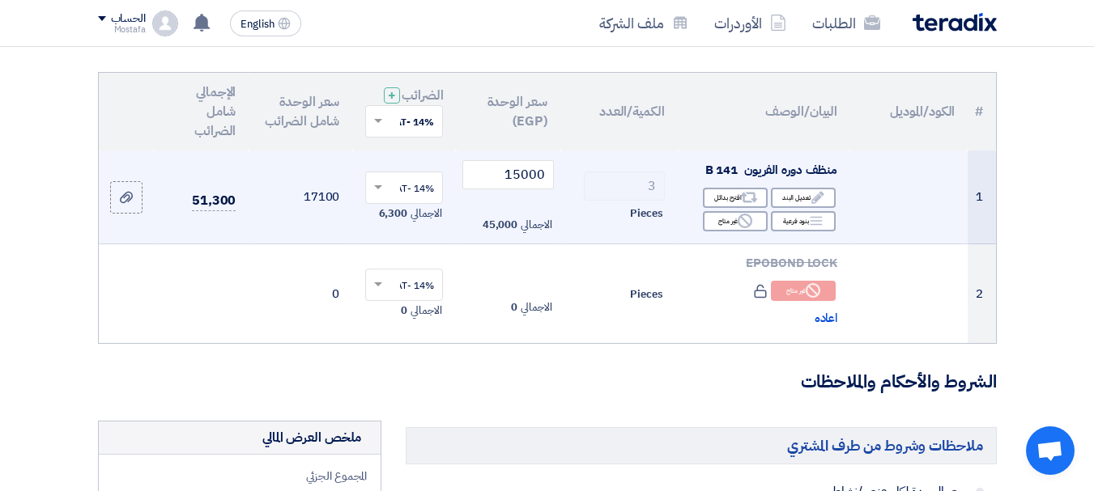
click at [402, 202] on input "text" at bounding box center [412, 189] width 45 height 27
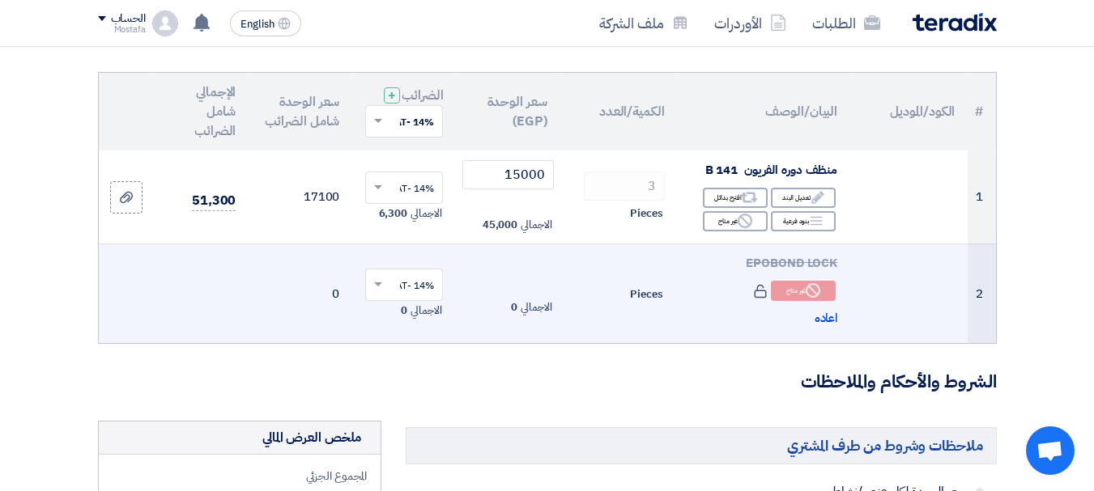
click at [307, 270] on td "0" at bounding box center [301, 294] width 104 height 100
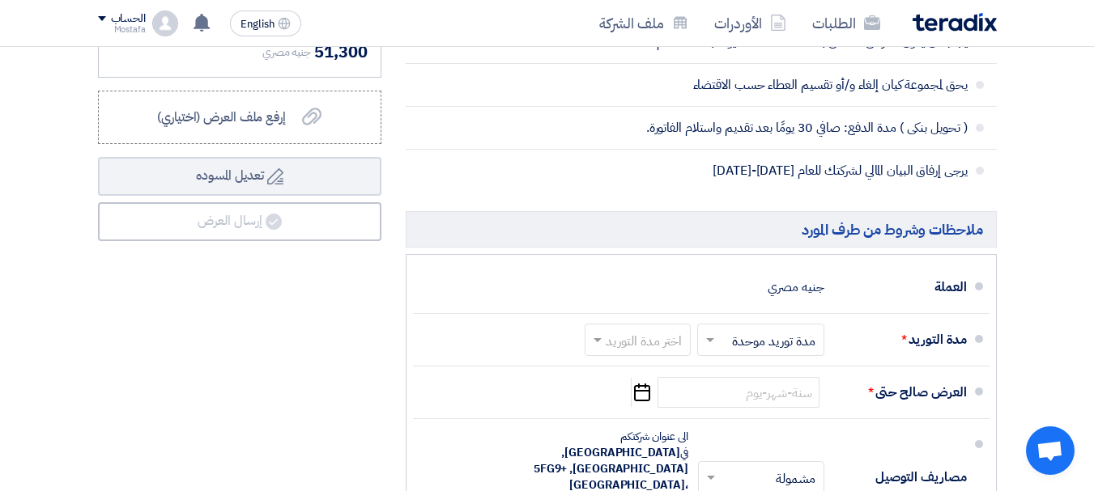
scroll to position [810, 0]
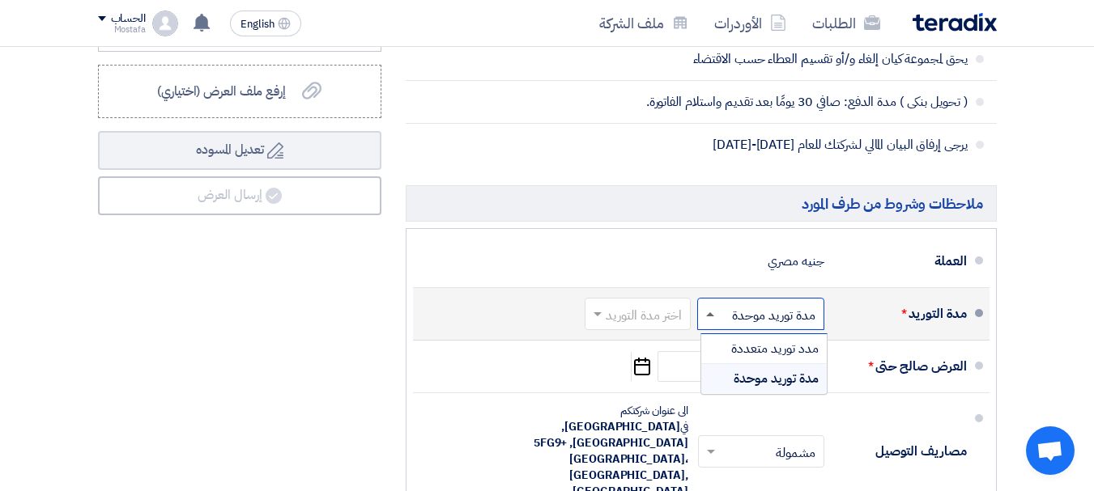
click at [709, 317] on span at bounding box center [710, 314] width 8 height 4
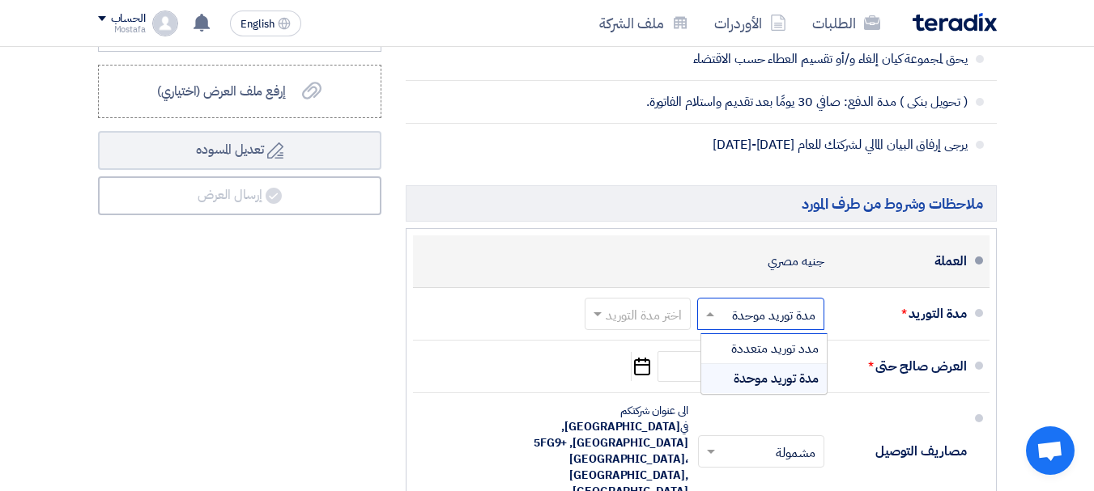
click at [652, 267] on div "العملة جنيه مصري" at bounding box center [696, 261] width 541 height 39
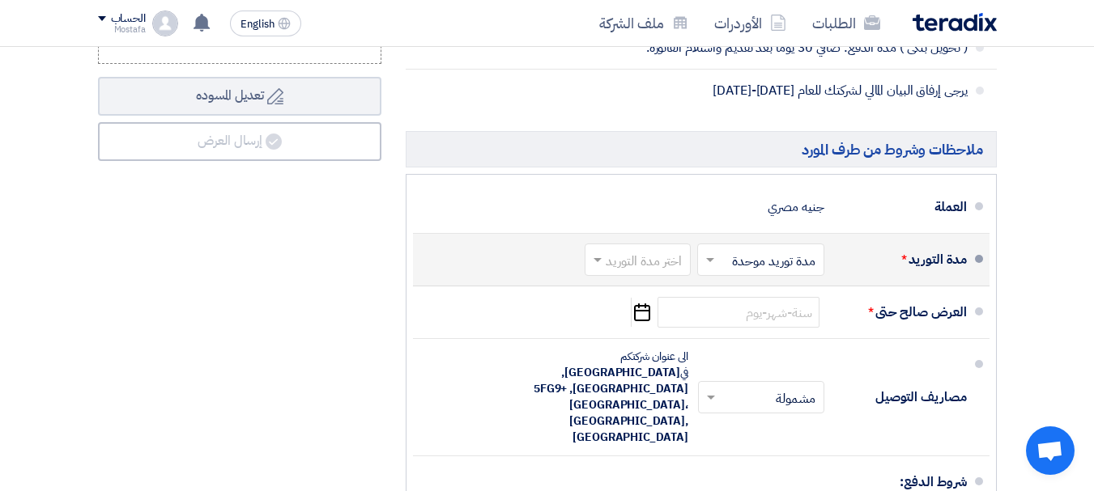
scroll to position [971, 0]
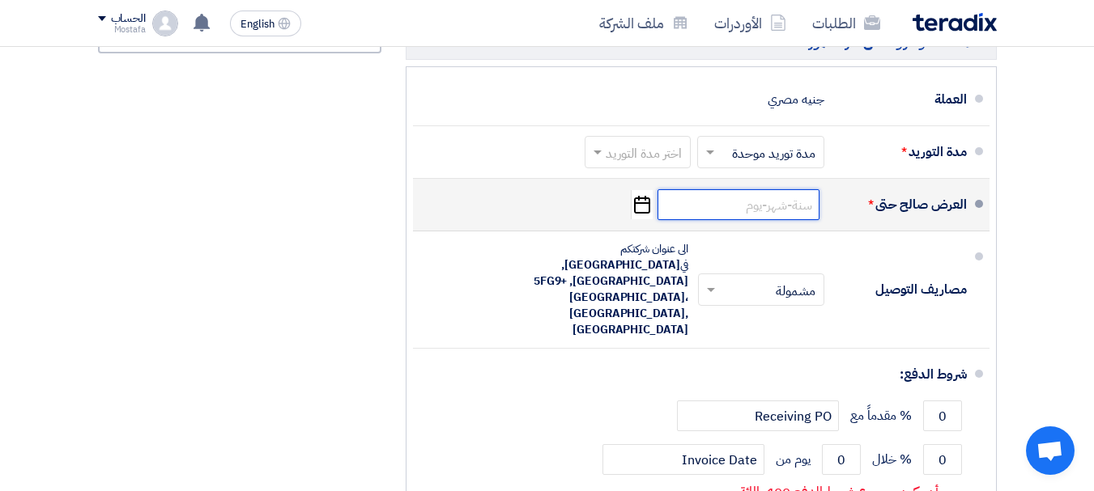
click at [707, 212] on input at bounding box center [738, 204] width 162 height 31
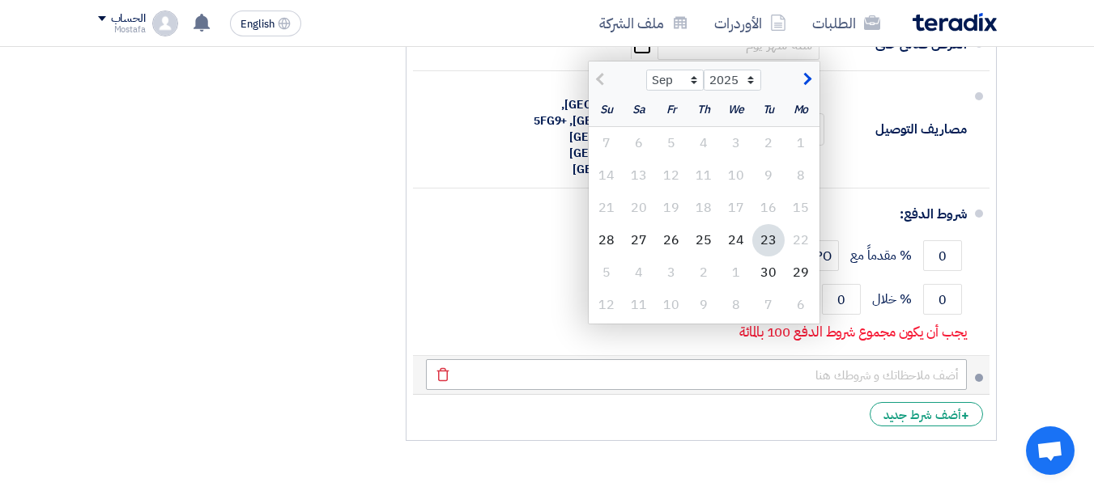
scroll to position [1133, 0]
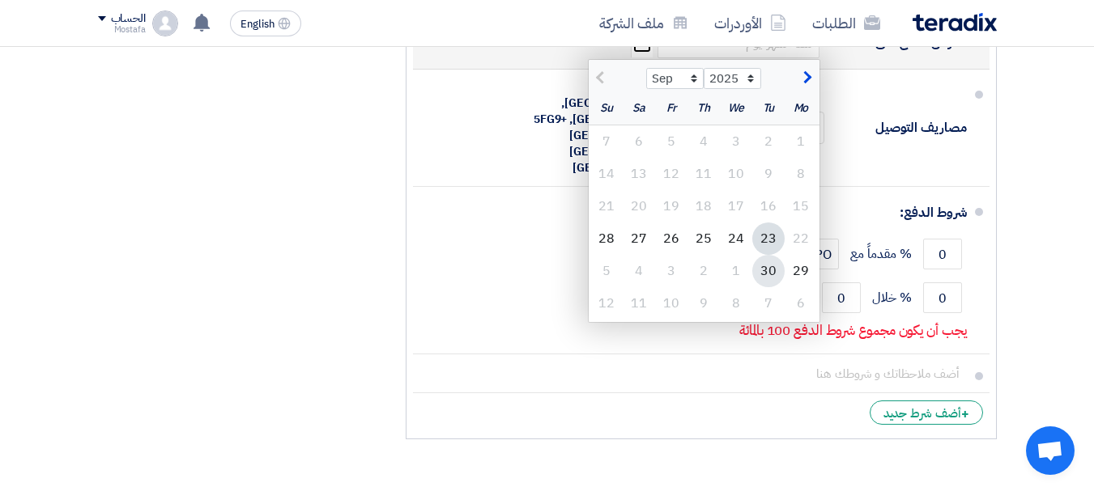
click at [770, 278] on div "30" at bounding box center [768, 271] width 32 height 32
type input "[DATE]"
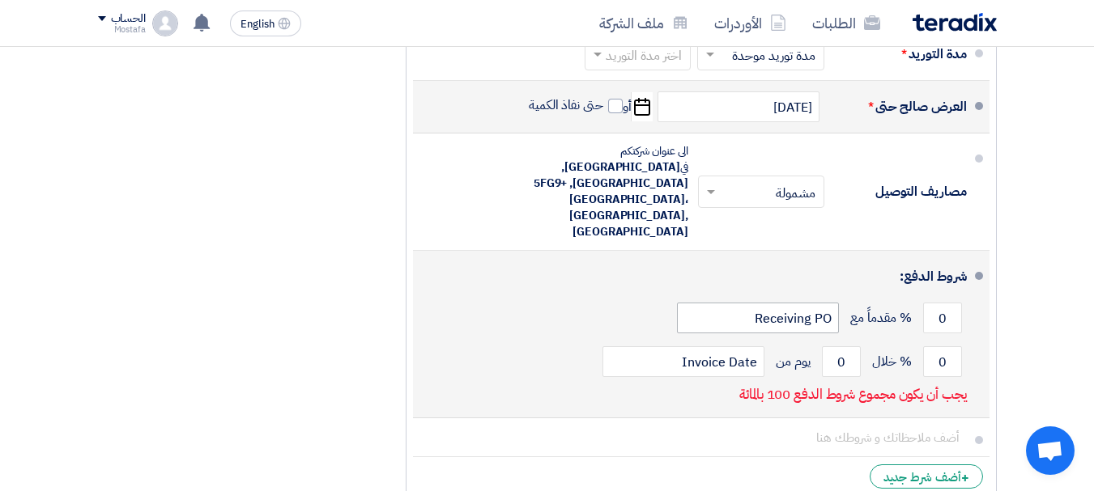
scroll to position [971, 0]
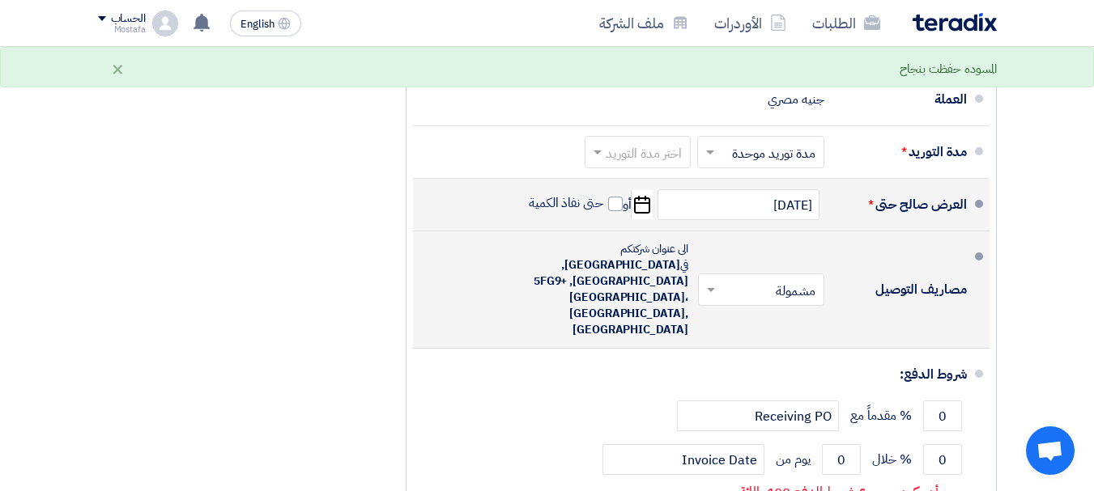
click at [742, 297] on input "text" at bounding box center [758, 291] width 118 height 23
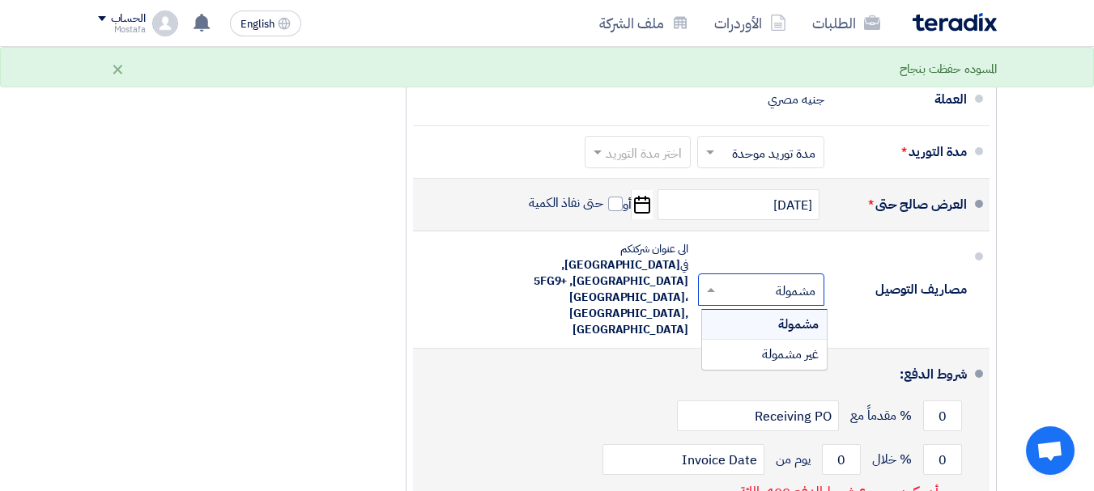
click at [576, 355] on div "شروط الدفع:" at bounding box center [703, 374] width 528 height 39
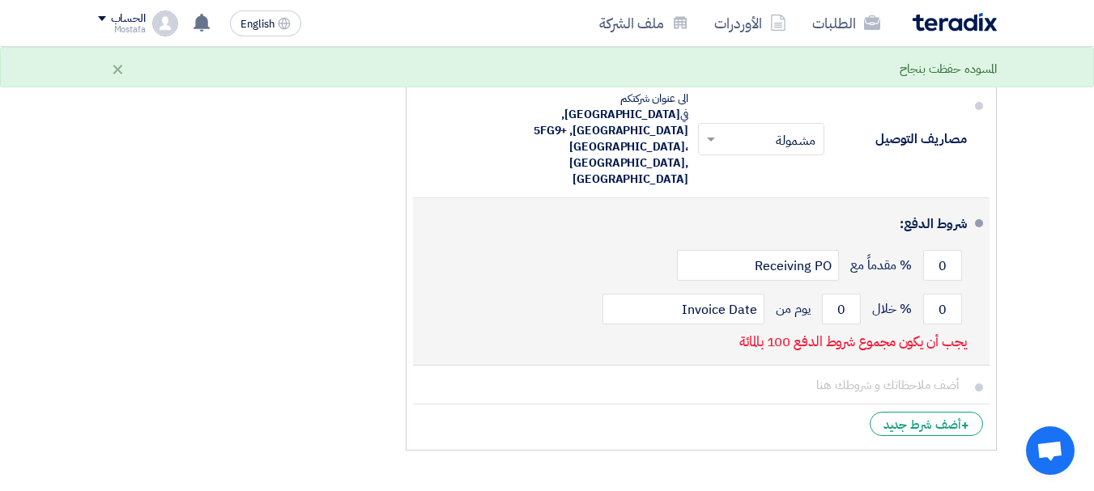
scroll to position [1133, 0]
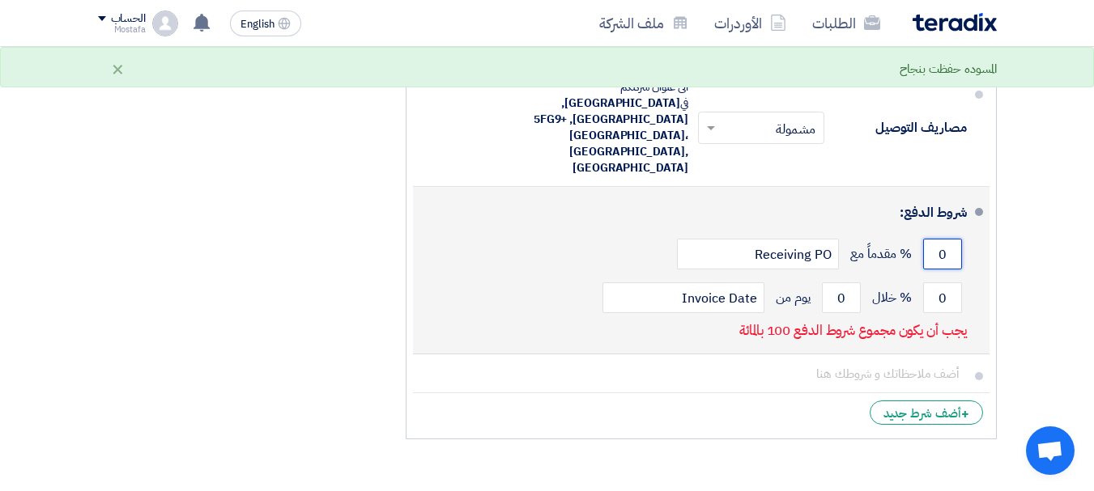
click at [927, 243] on input "0" at bounding box center [942, 254] width 39 height 31
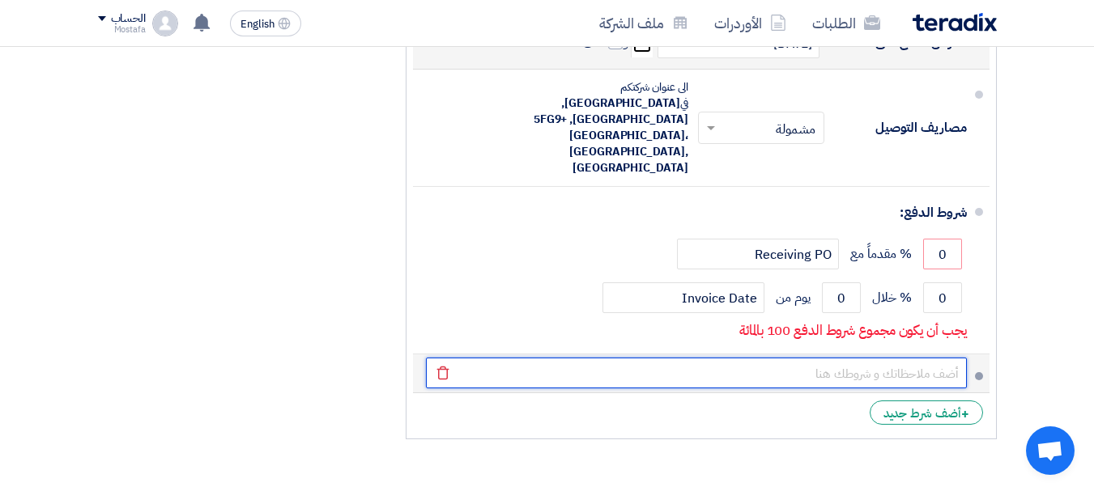
click at [793, 358] on input "text" at bounding box center [696, 373] width 541 height 31
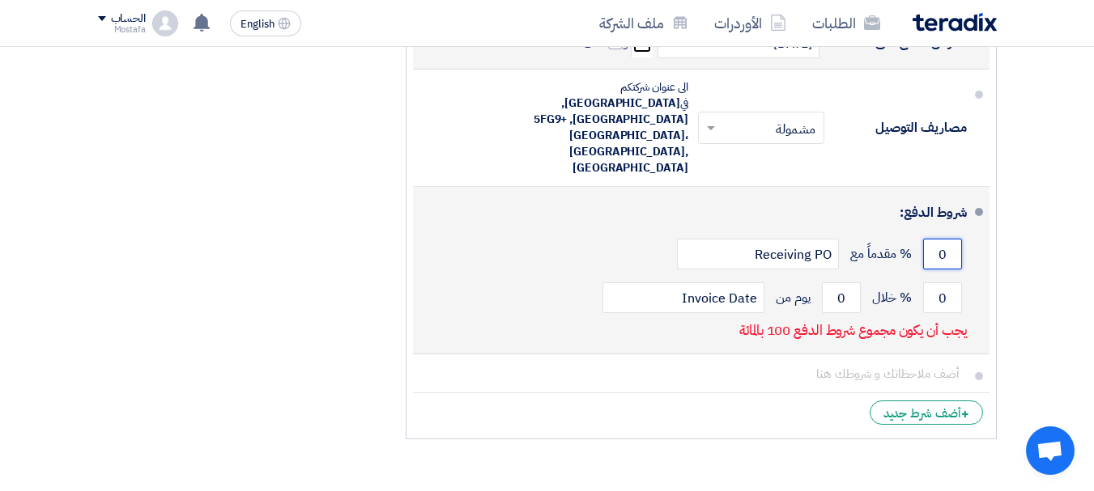
click at [936, 239] on input "0" at bounding box center [942, 254] width 39 height 31
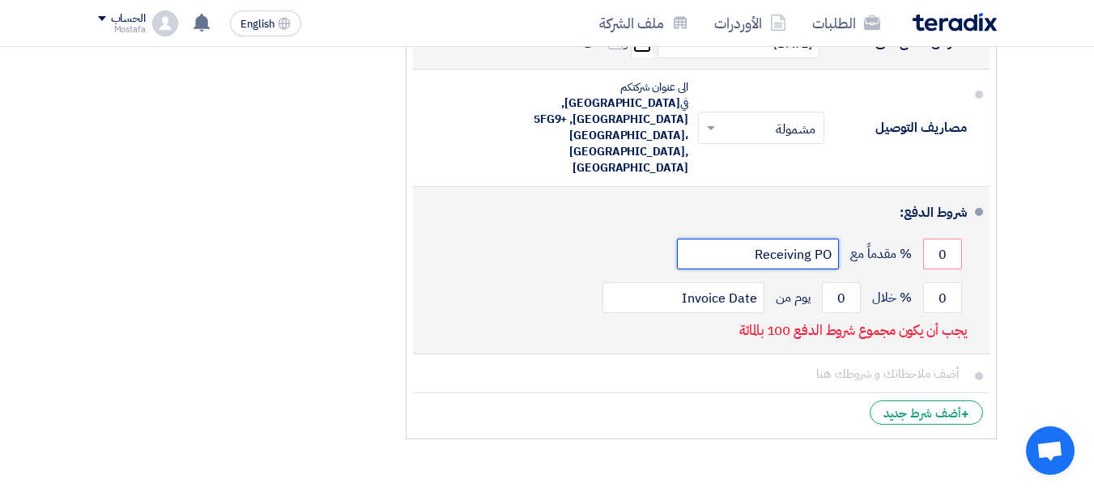
click at [816, 242] on input "Receiving PO" at bounding box center [758, 254] width 162 height 31
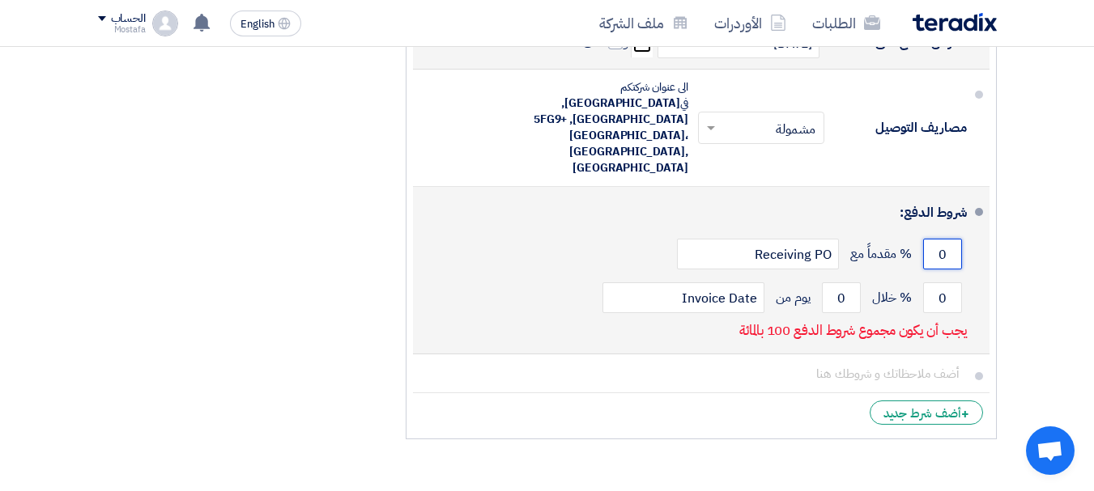
click at [940, 239] on input "0" at bounding box center [942, 254] width 39 height 31
click at [925, 287] on input "0" at bounding box center [942, 298] width 39 height 31
click at [851, 283] on input "0" at bounding box center [841, 298] width 39 height 31
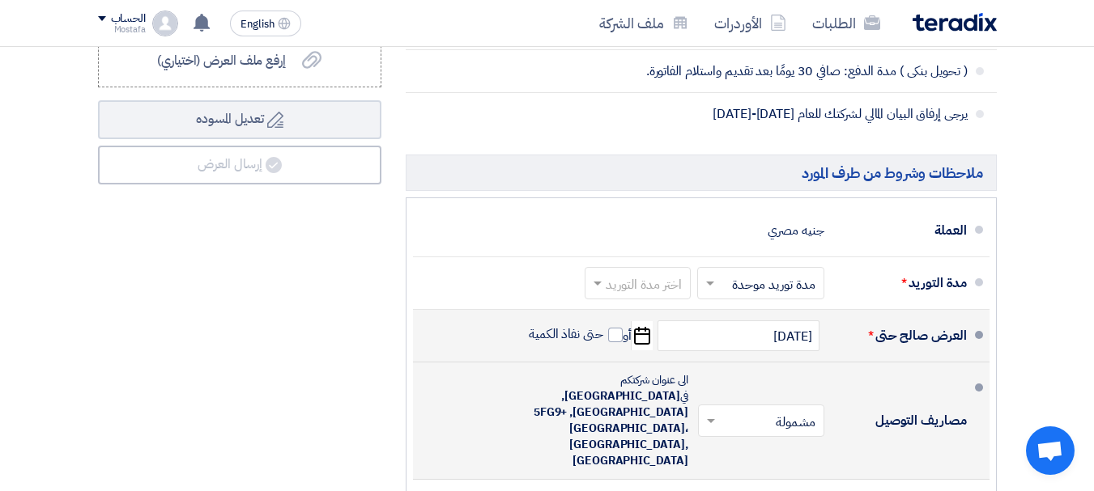
scroll to position [810, 0]
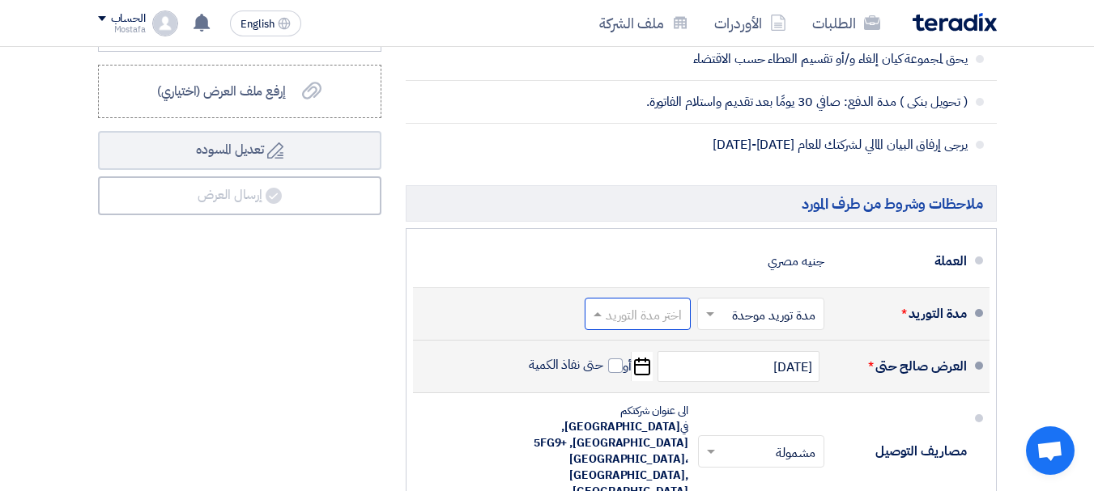
click at [663, 328] on input "text" at bounding box center [634, 315] width 98 height 23
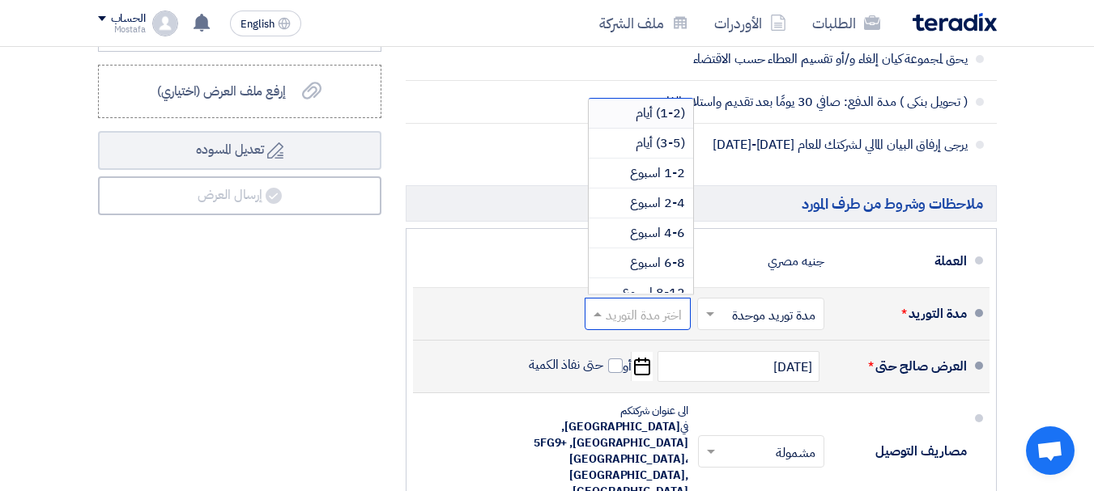
click at [642, 123] on span "(1-2) أيام" at bounding box center [659, 113] width 49 height 19
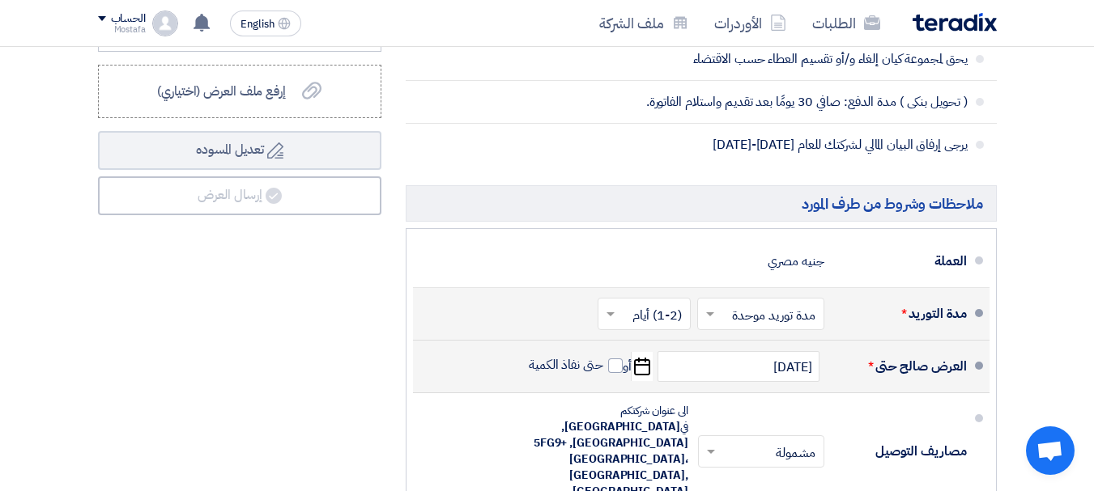
click at [732, 328] on input "text" at bounding box center [757, 315] width 119 height 23
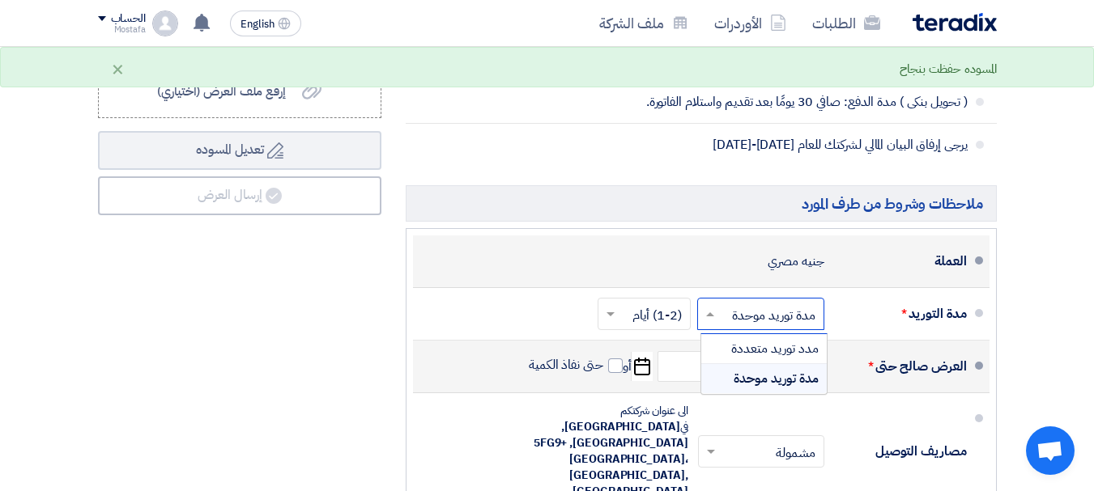
click at [694, 258] on div "العملة جنيه مصري" at bounding box center [696, 261] width 541 height 39
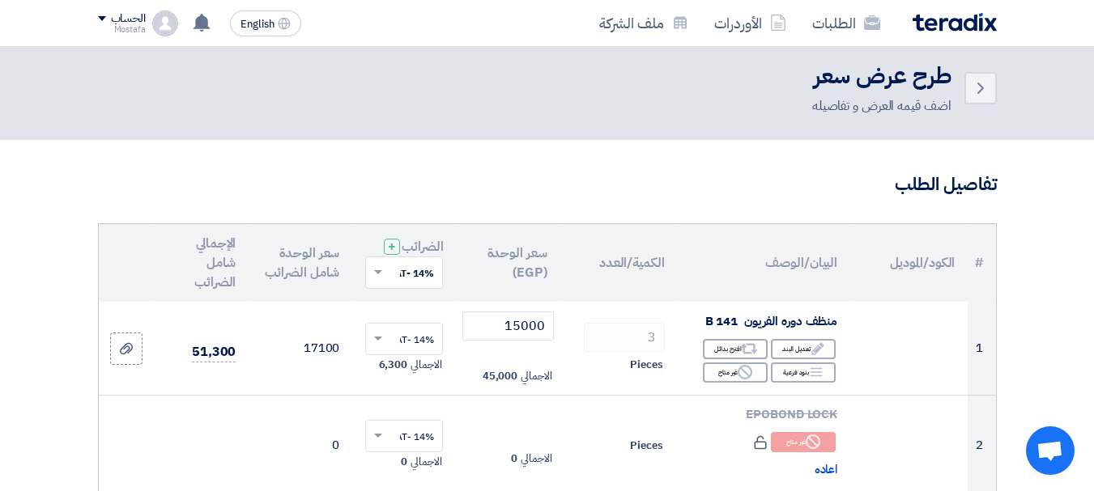
scroll to position [0, 0]
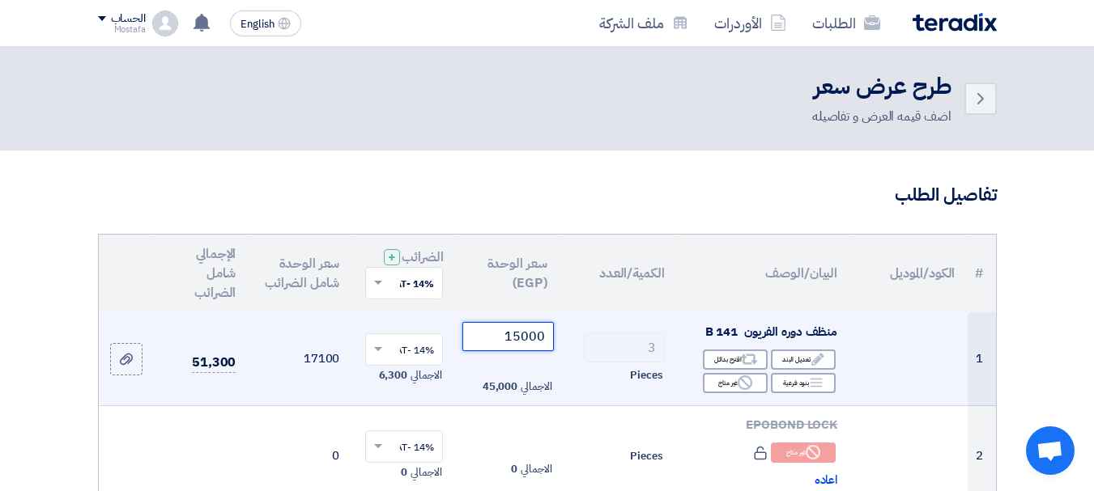
click at [515, 351] on input "15000" at bounding box center [507, 336] width 91 height 29
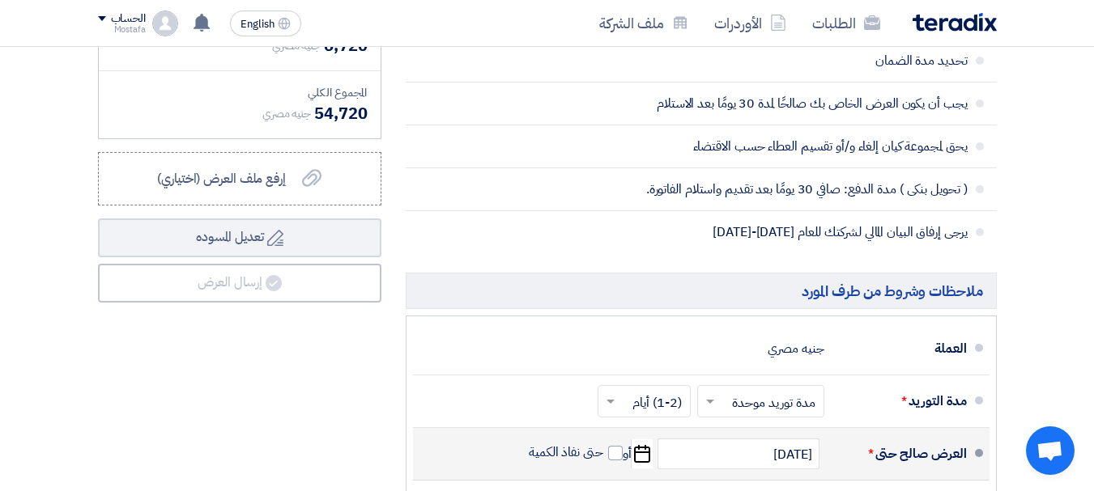
scroll to position [729, 0]
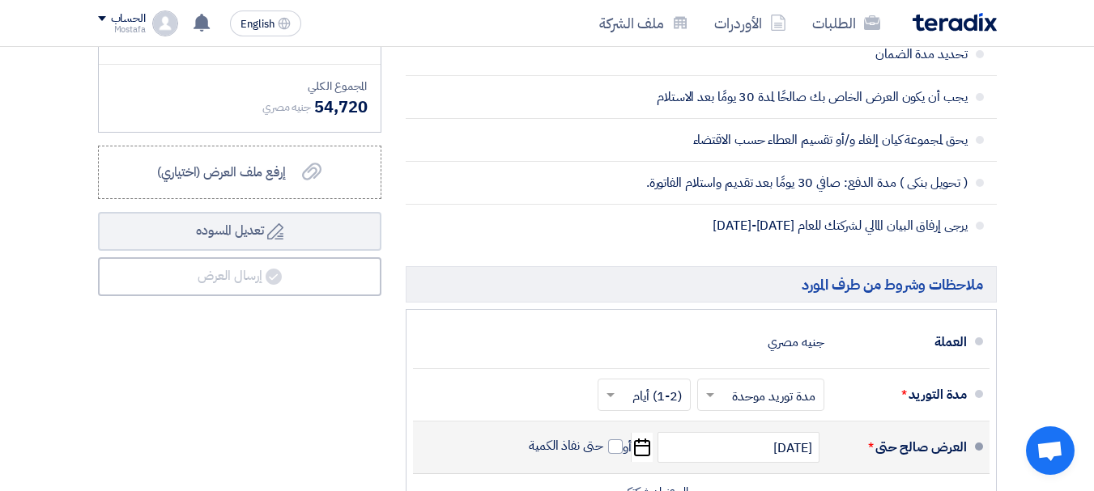
type input "16000"
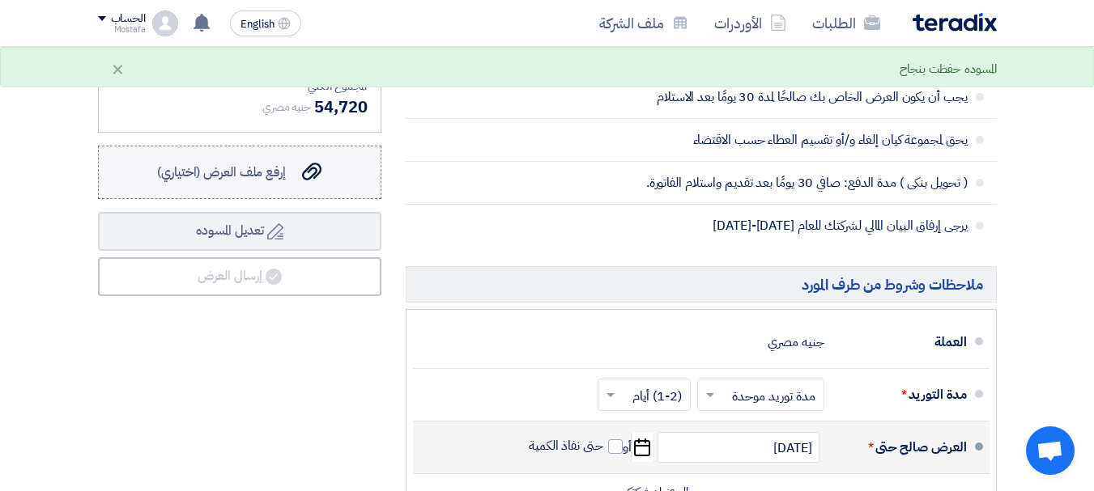
click at [309, 181] on icon "إرفع ملف العرض (اختياري)" at bounding box center [311, 171] width 19 height 19
click at [0, 0] on input "إرفع ملف العرض (اختياري) إرفع ملف العرض (اختياري)" at bounding box center [0, 0] width 0 height 0
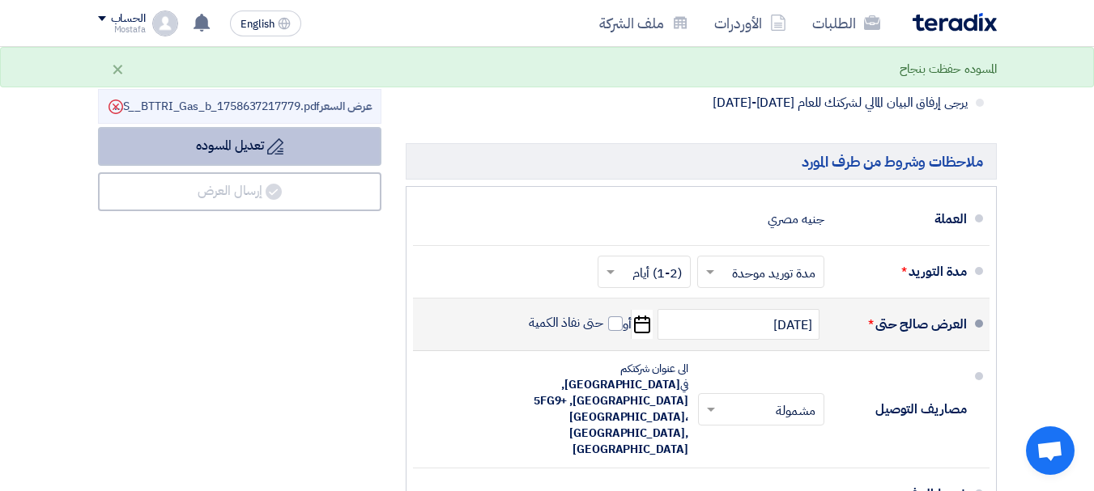
scroll to position [810, 0]
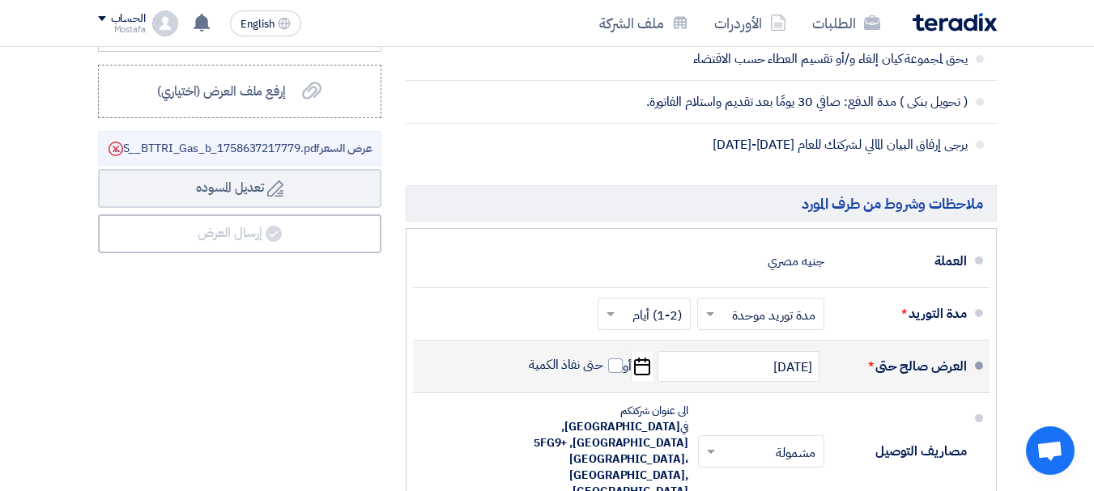
click at [303, 157] on span "عرض السعر AGChem_TDS__BTTRI_Gas_b_1758637217779.pdf" at bounding box center [242, 148] width 261 height 17
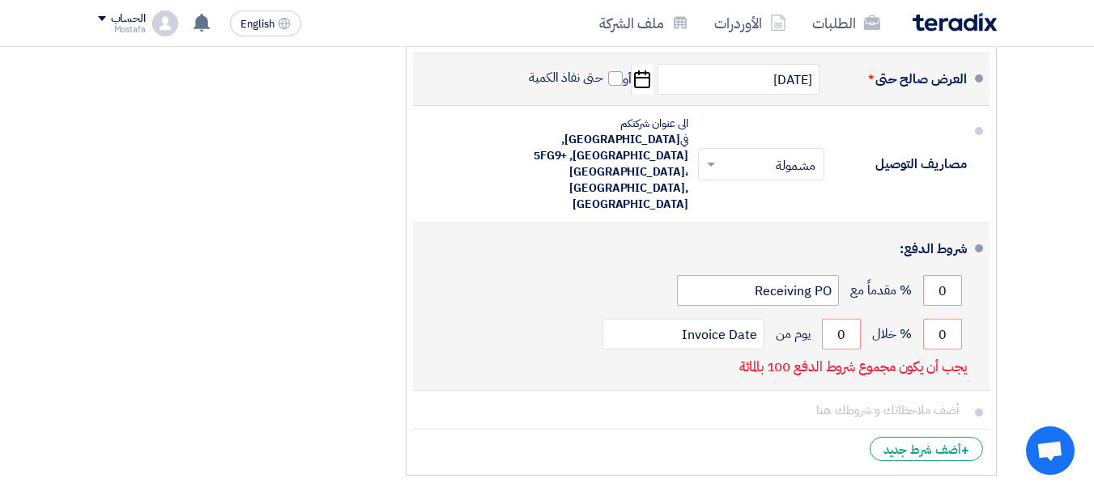
scroll to position [1133, 0]
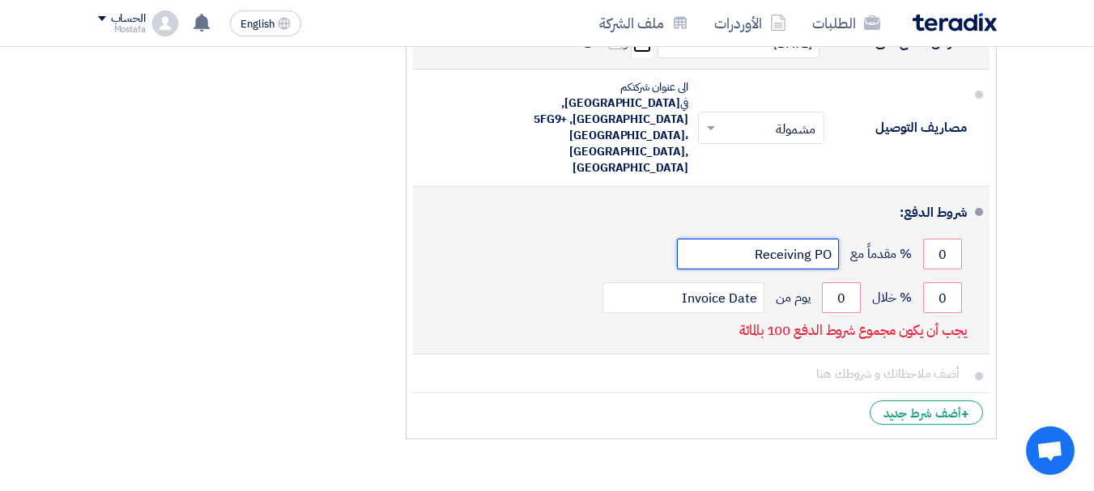
click at [736, 239] on input "Receiving PO" at bounding box center [758, 254] width 162 height 31
click at [805, 246] on input "Receiving PO" at bounding box center [758, 254] width 162 height 31
click at [850, 283] on input "0" at bounding box center [841, 298] width 39 height 31
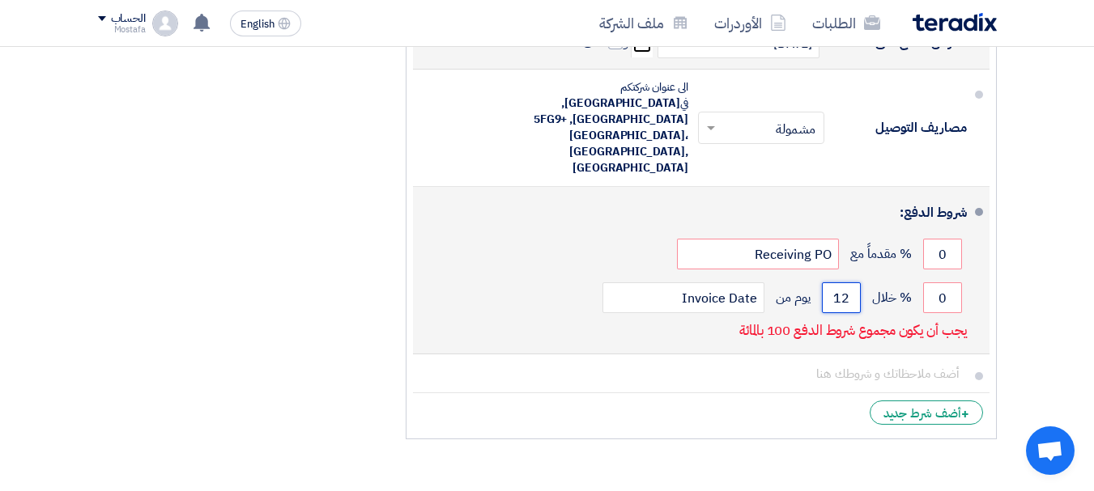
type input "1"
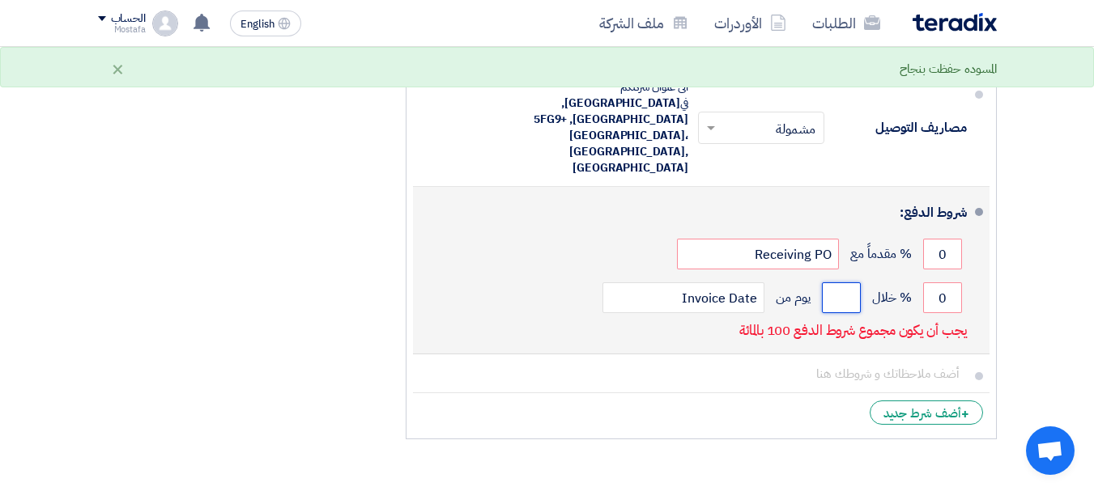
click at [835, 283] on input "number" at bounding box center [841, 298] width 39 height 31
type input "0"
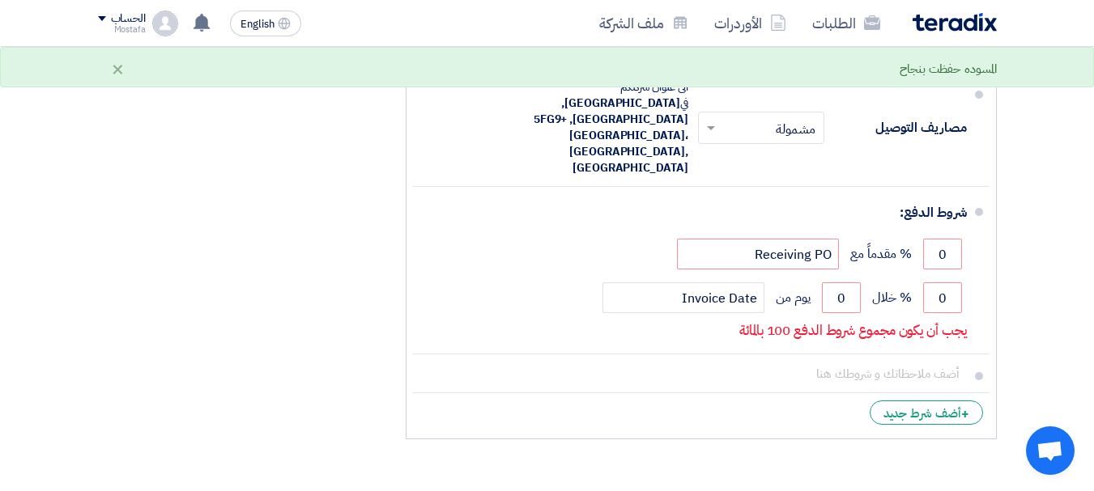
click at [542, 410] on li "+ أضف شرط جديد" at bounding box center [701, 412] width 576 height 39
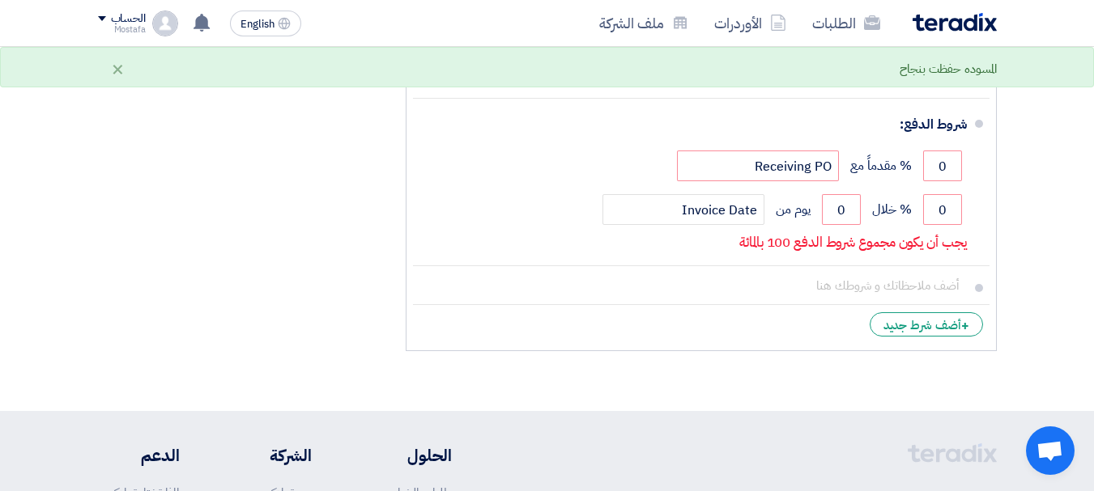
scroll to position [1214, 0]
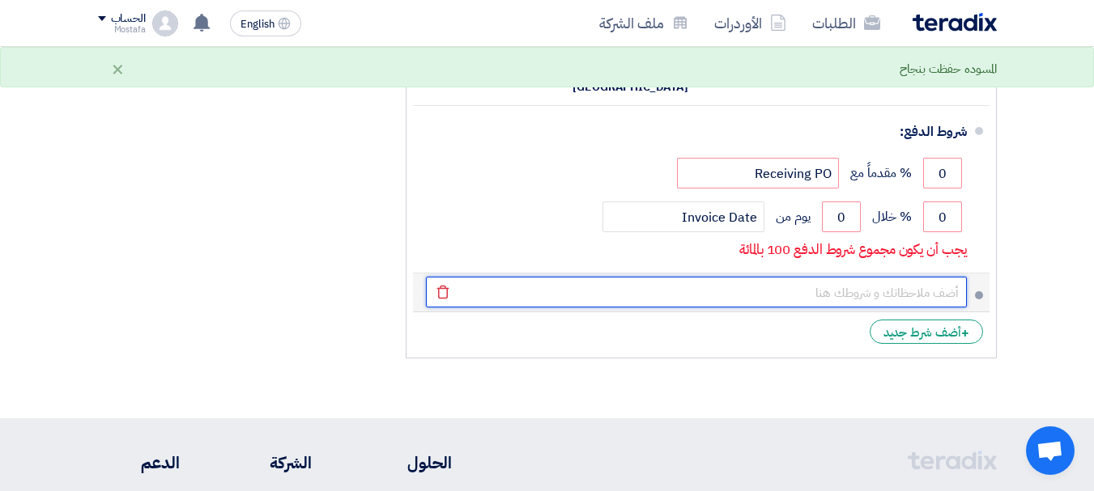
click at [801, 277] on input "text" at bounding box center [696, 292] width 541 height 31
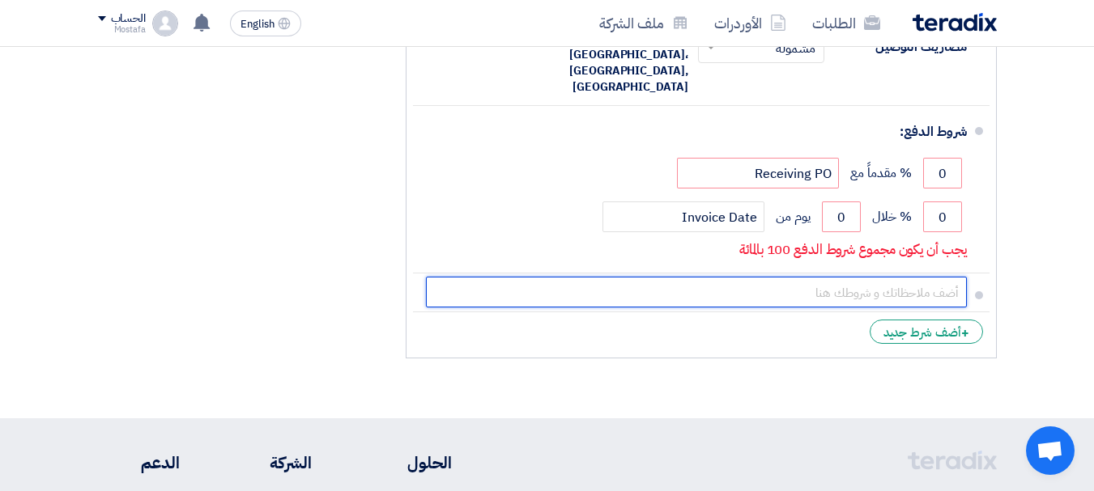
type input "نعتذر عن تقديم عرض فى الوقت الحالى لغاز 1234 لعدم توافرة حاليا"
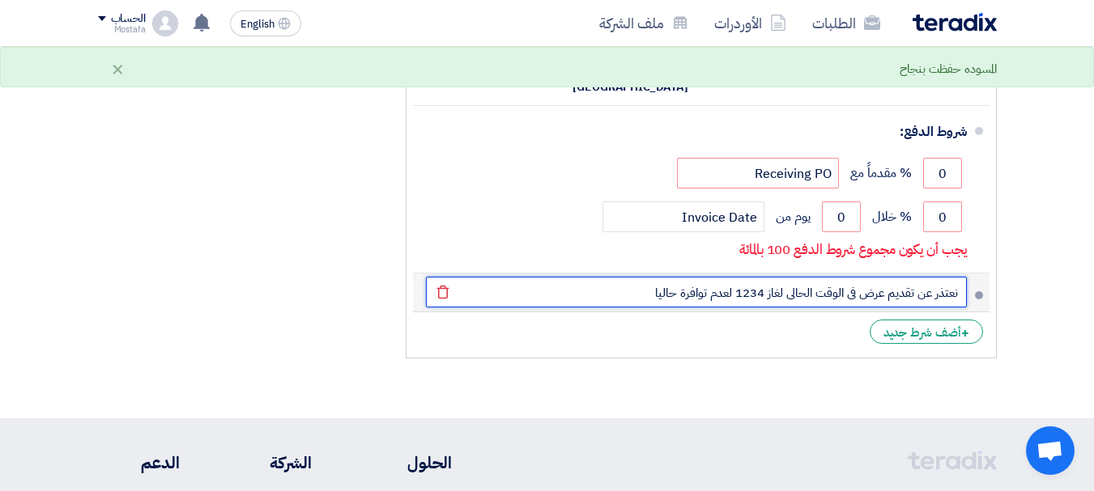
click at [660, 277] on input "نعتذر عن تقديم عرض فى الوقت الحالى لغاز 1234 لعدم توافرة حاليا" at bounding box center [696, 292] width 541 height 31
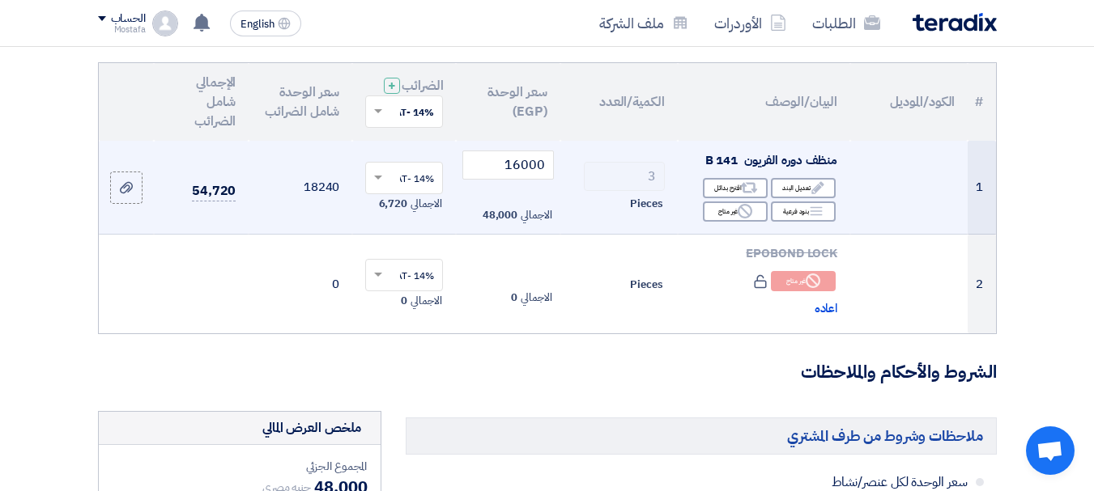
scroll to position [162, 0]
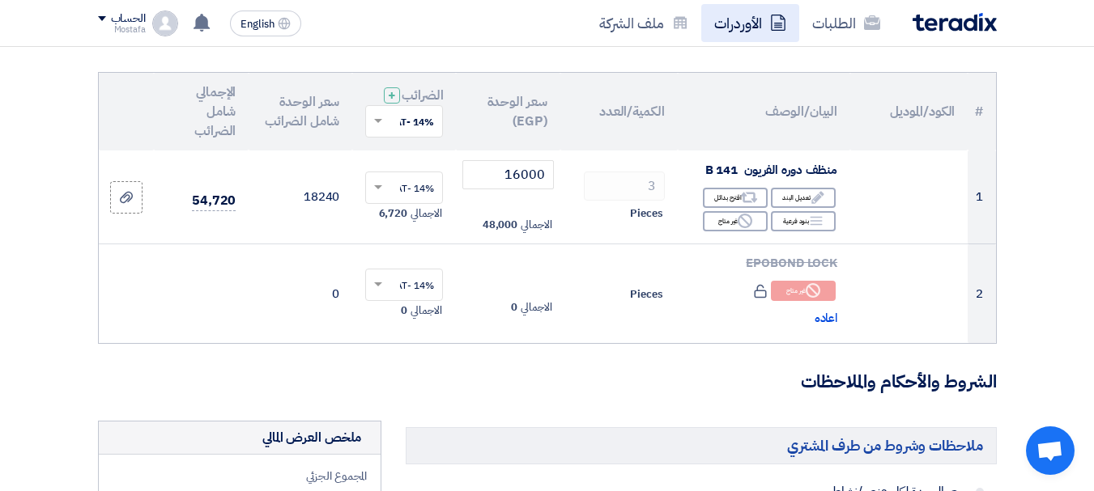
click at [737, 32] on link "الأوردرات" at bounding box center [750, 23] width 98 height 38
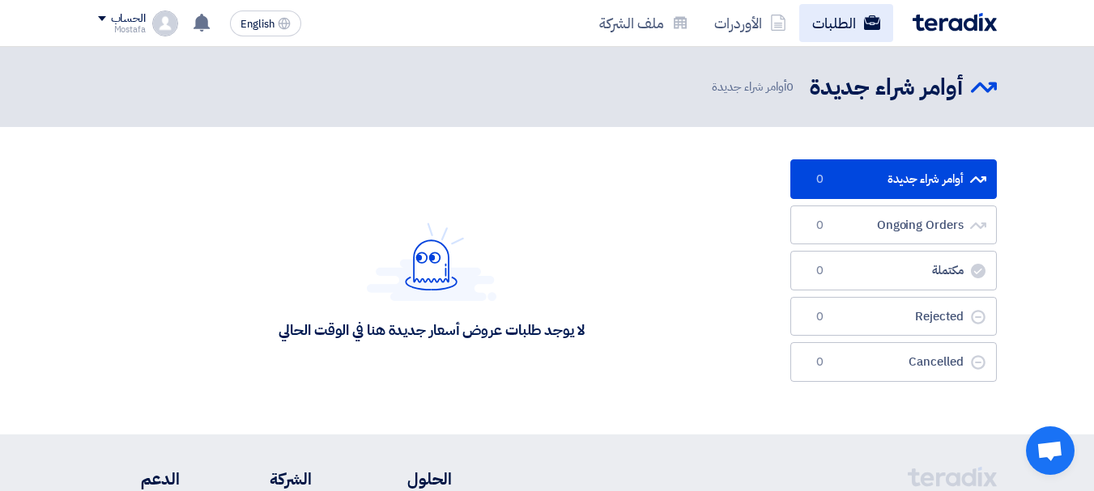
click at [848, 25] on link "الطلبات" at bounding box center [846, 23] width 94 height 38
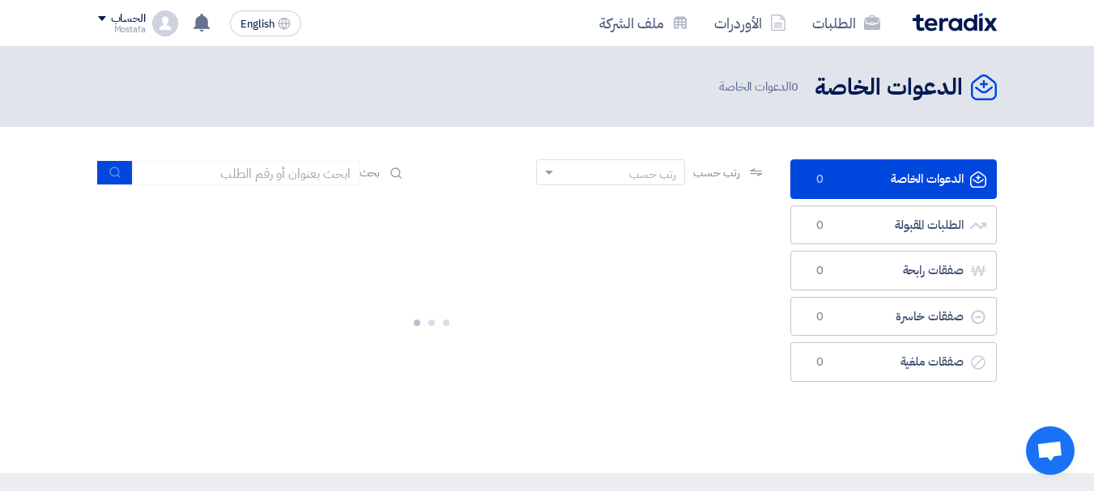
click at [592, 180] on div "رتب حسب" at bounding box center [620, 173] width 127 height 20
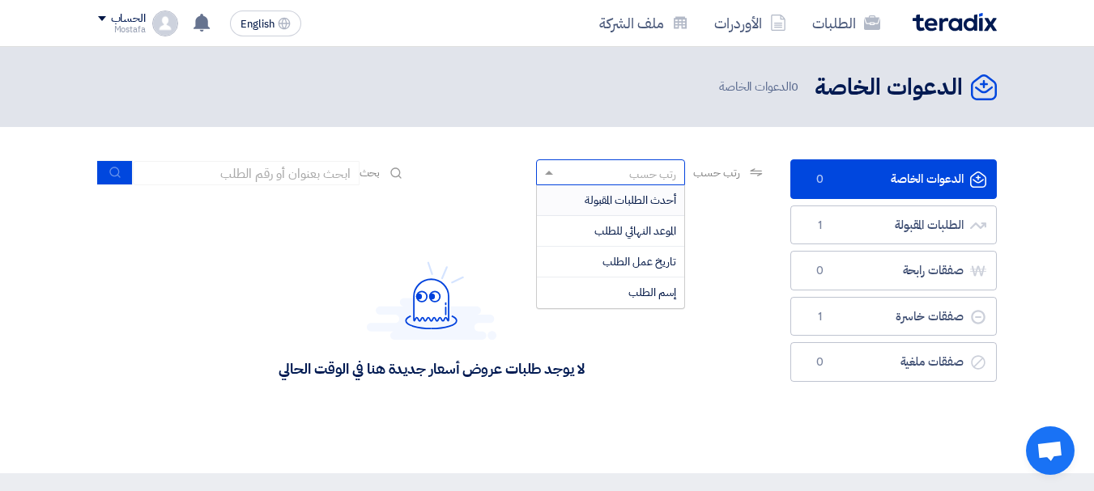
click at [429, 215] on div "لا يوجد طلبات عروض أسعار جديدة هنا في الوقت الحالي" at bounding box center [432, 319] width 668 height 243
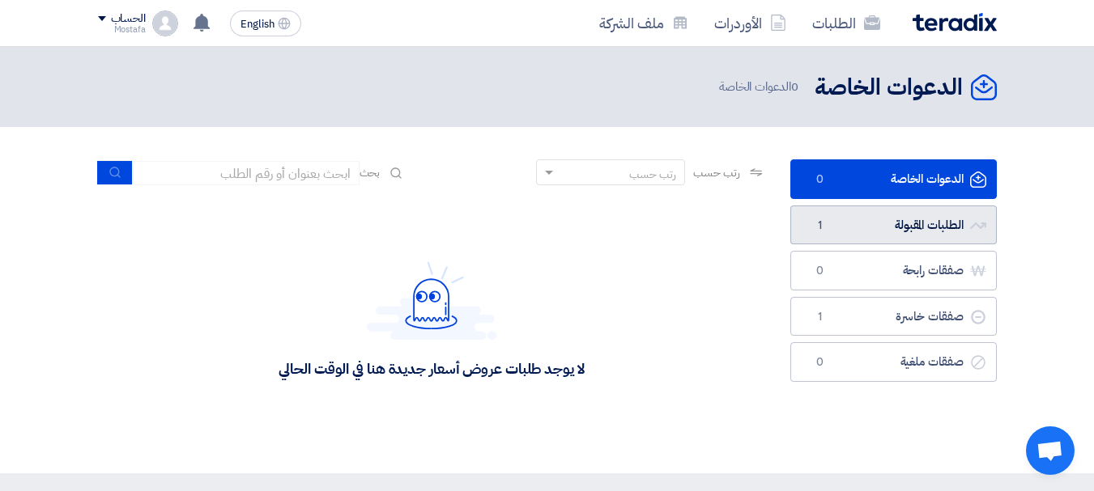
click at [857, 225] on link "الطلبات المقبولة الطلبات المقبولة 1" at bounding box center [893, 226] width 206 height 40
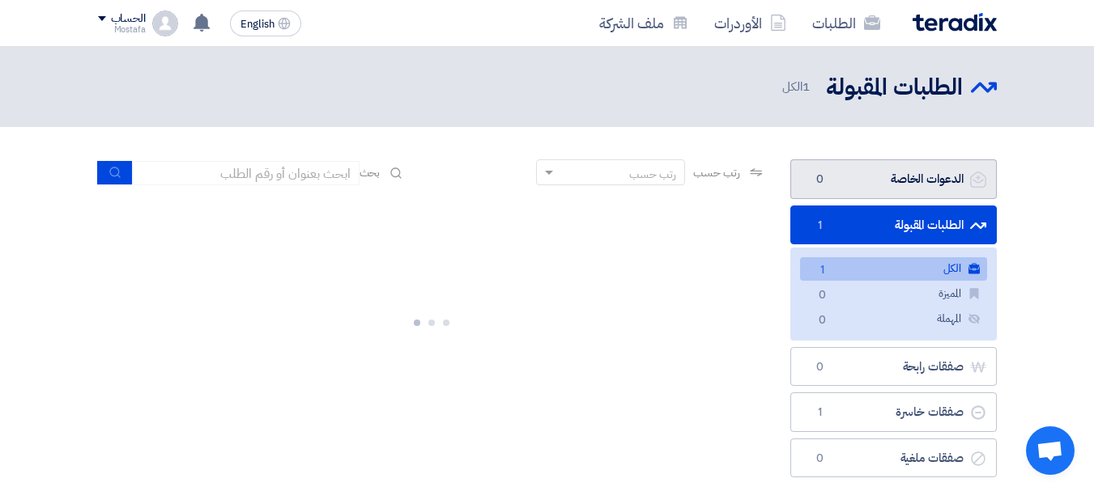
click at [886, 189] on link "الدعوات الخاصة الدعوات الخاصة 0" at bounding box center [893, 179] width 206 height 40
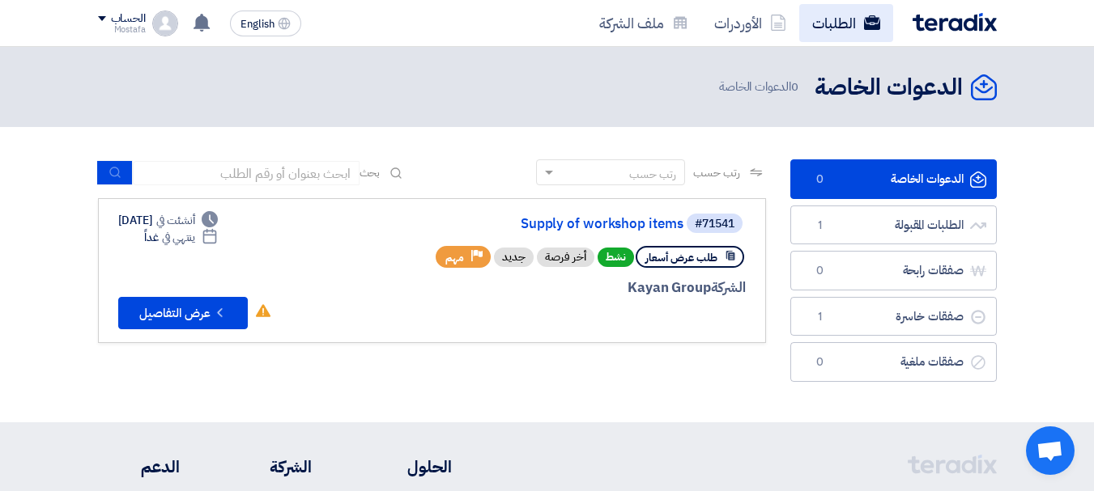
click at [839, 23] on link "الطلبات" at bounding box center [846, 23] width 94 height 38
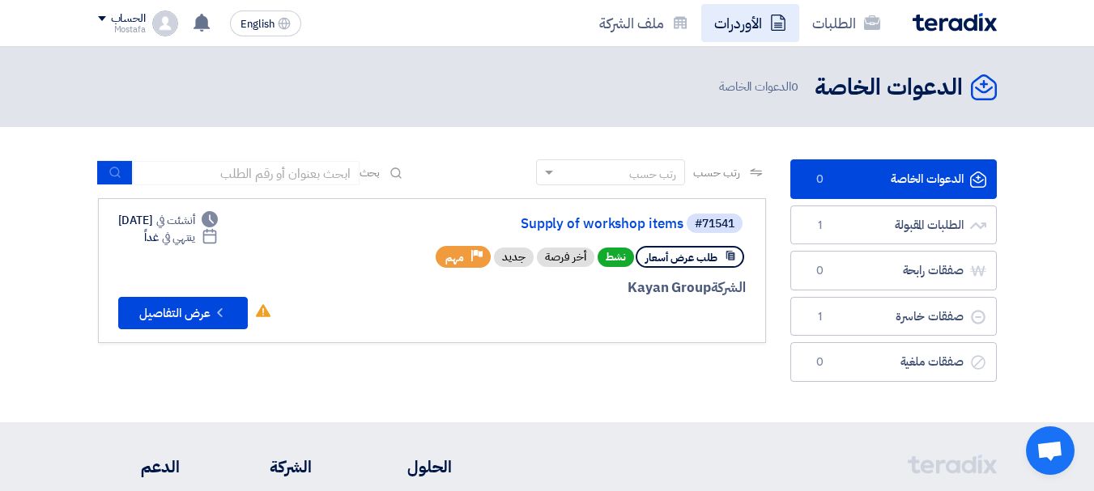
click at [753, 19] on link "الأوردرات" at bounding box center [750, 23] width 98 height 38
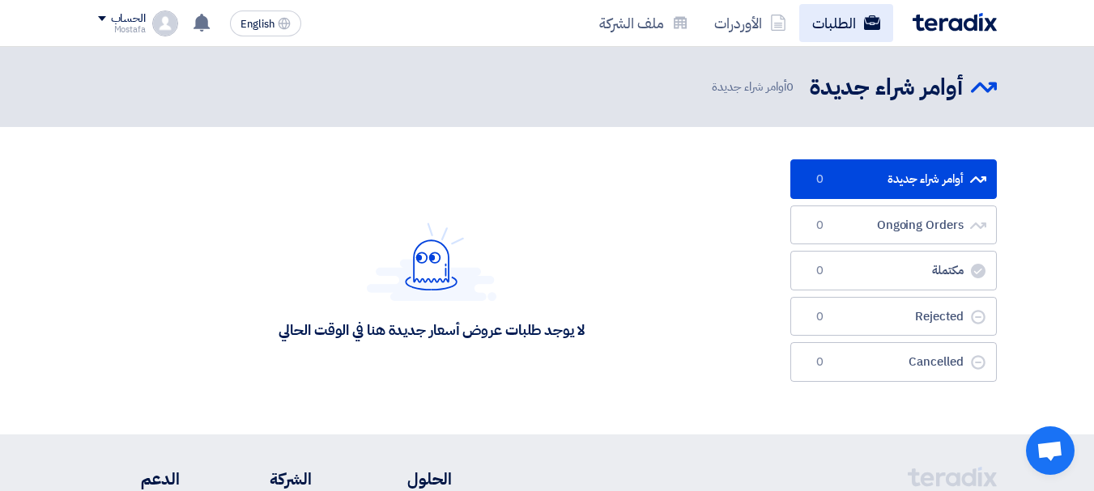
click at [852, 33] on link "الطلبات" at bounding box center [846, 23] width 94 height 38
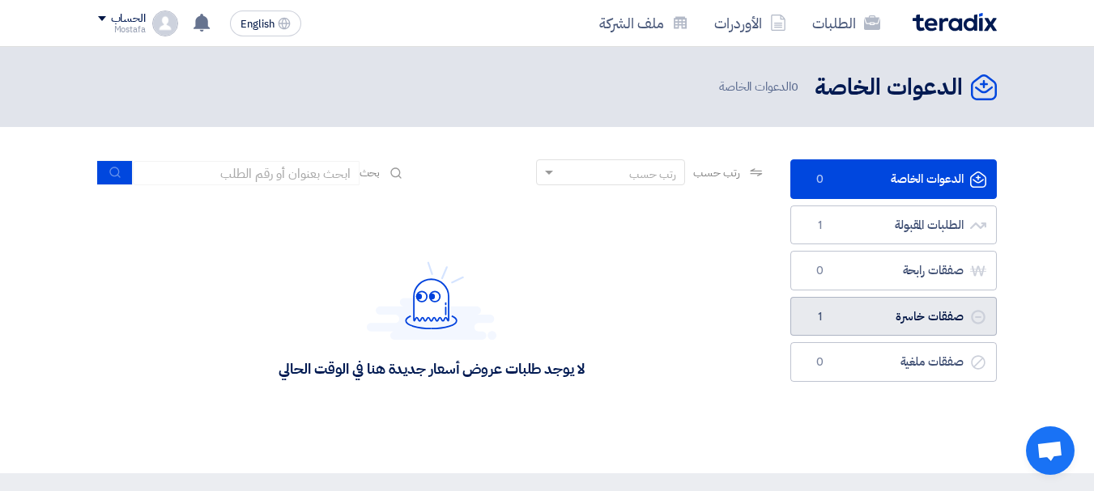
click at [915, 321] on link "صفقات خاسرة صفقات خاسرة 1" at bounding box center [893, 317] width 206 height 40
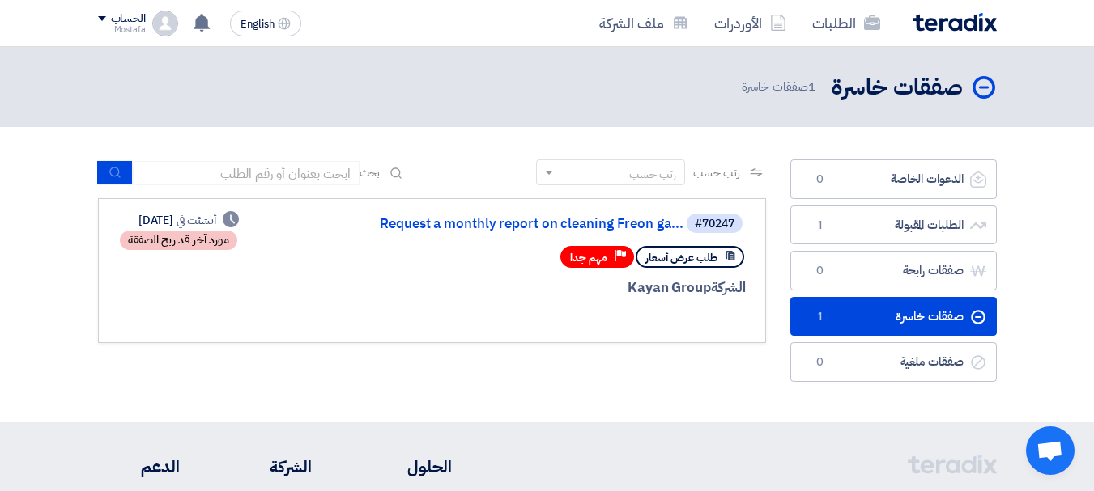
click at [210, 240] on div "مورد آخر قد ربح الصفقة" at bounding box center [178, 240] width 117 height 19
click at [695, 253] on span "طلب عرض أسعار" at bounding box center [681, 257] width 72 height 15
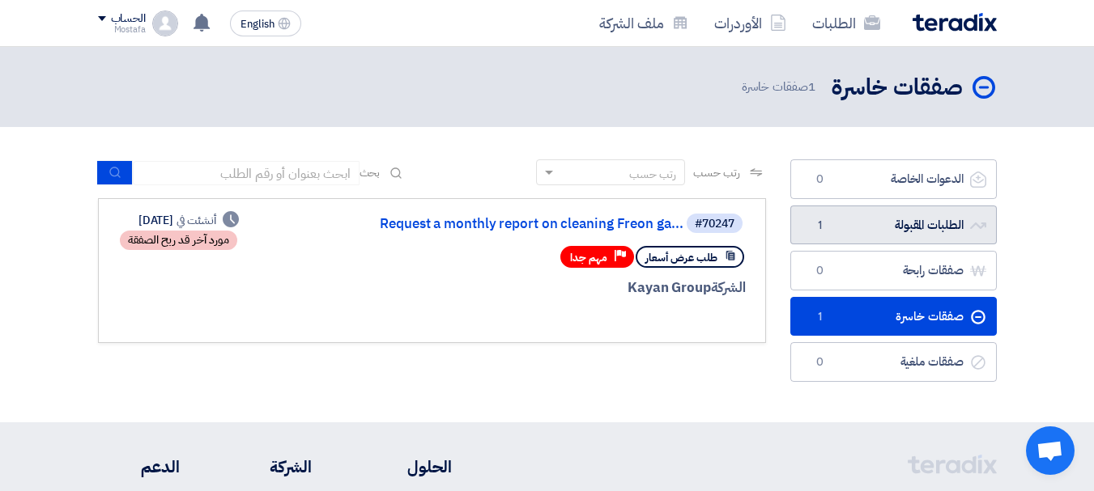
click at [862, 216] on link "الطلبات المقبولة الطلبات المقبولة 1" at bounding box center [893, 226] width 206 height 40
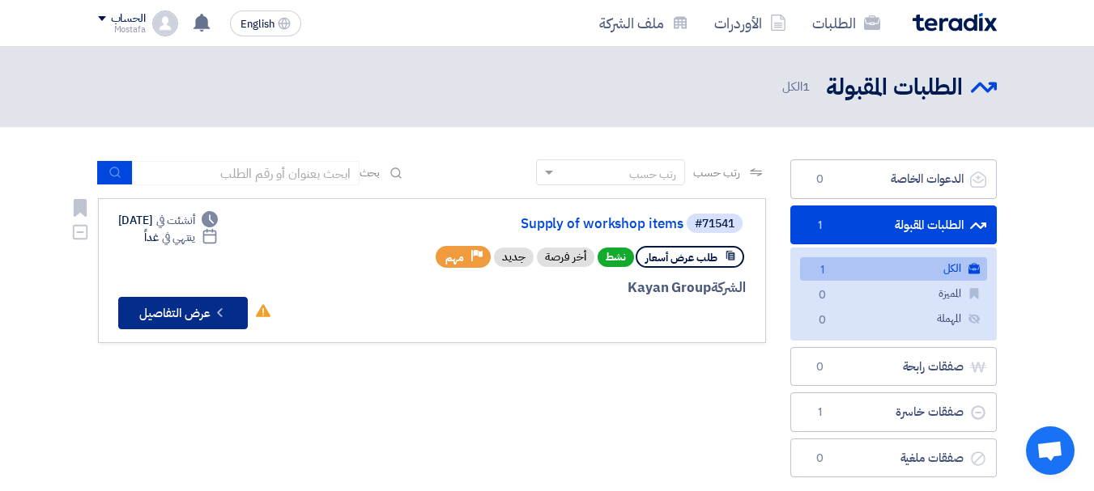
click at [200, 307] on button "Check details عرض التفاصيل" at bounding box center [183, 313] width 130 height 32
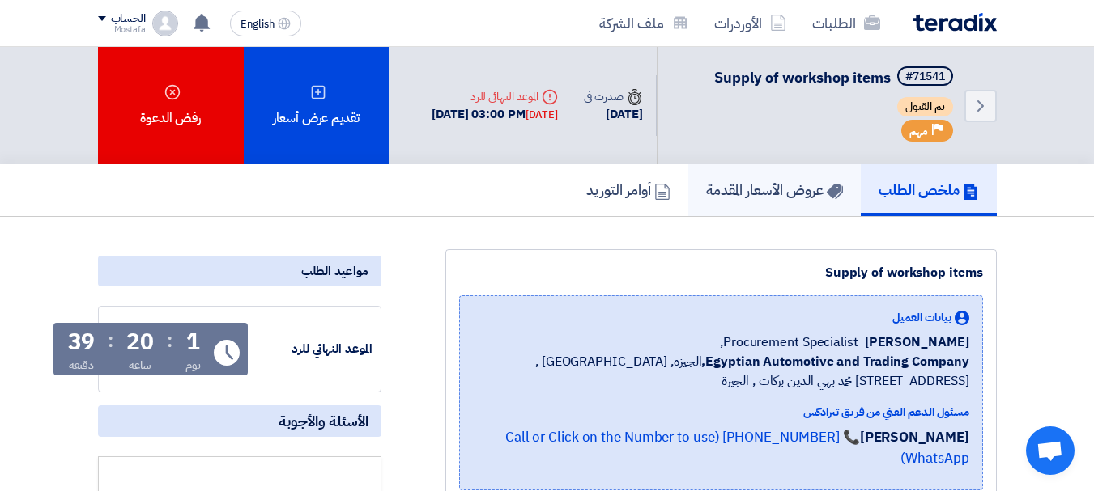
click at [741, 186] on h5 "عروض الأسعار المقدمة" at bounding box center [774, 190] width 137 height 19
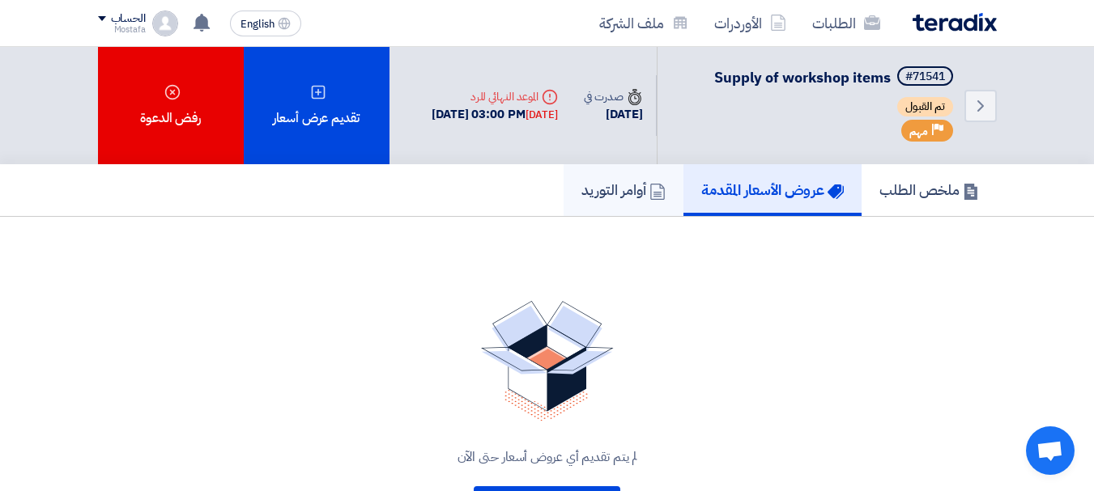
click at [591, 181] on h5 "أوامر التوريد" at bounding box center [623, 190] width 84 height 19
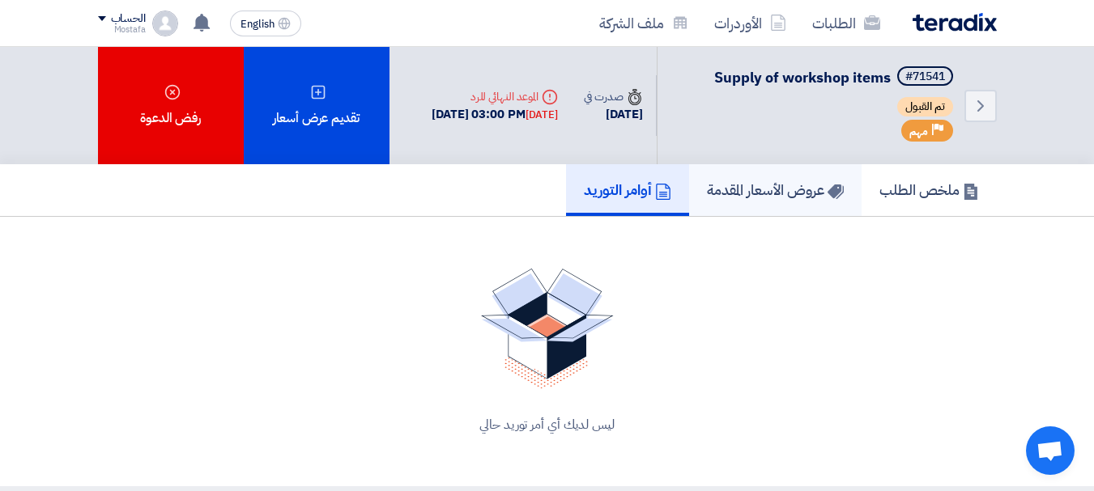
click at [766, 183] on h5 "عروض الأسعار المقدمة" at bounding box center [775, 190] width 137 height 19
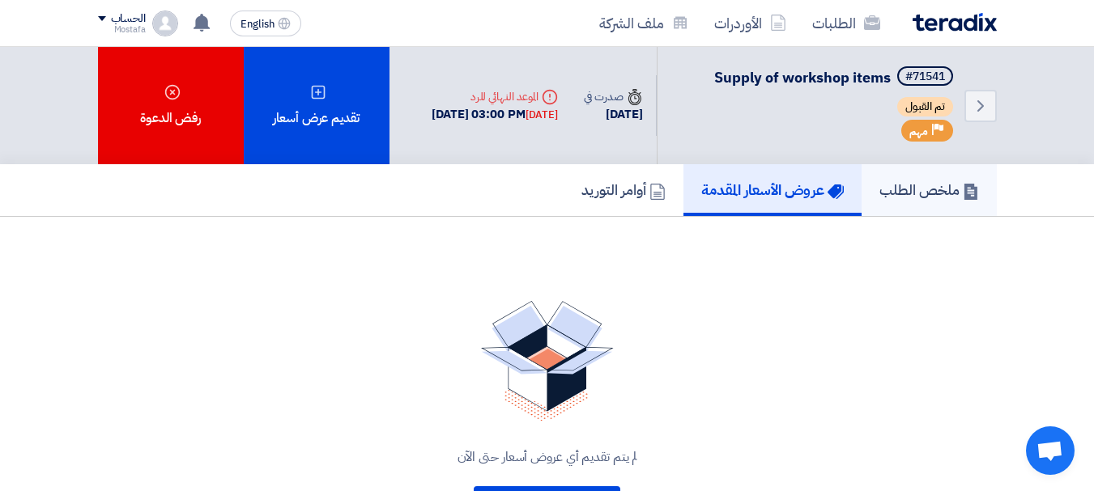
click at [897, 186] on h5 "ملخص الطلب" at bounding box center [929, 190] width 100 height 19
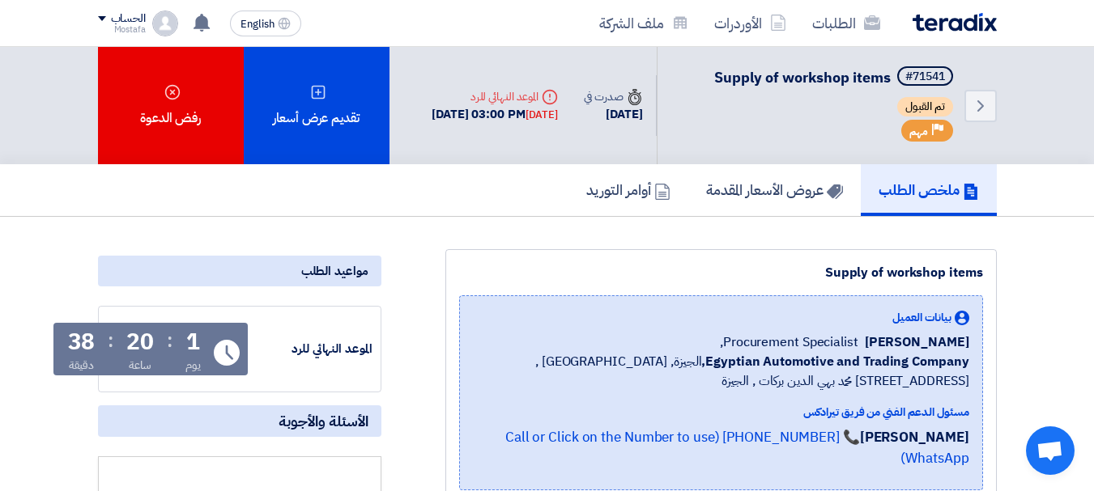
click at [789, 81] on span "Supply of workshop items" at bounding box center [802, 77] width 176 height 22
click at [558, 123] on div "[DATE]" at bounding box center [541, 115] width 32 height 16
click at [556, 134] on div "Deadline الموعد النهائي للرد [DATE] 03:00 PM [DATE]" at bounding box center [495, 106] width 152 height 62
click at [931, 76] on div "#71541" at bounding box center [925, 76] width 40 height 11
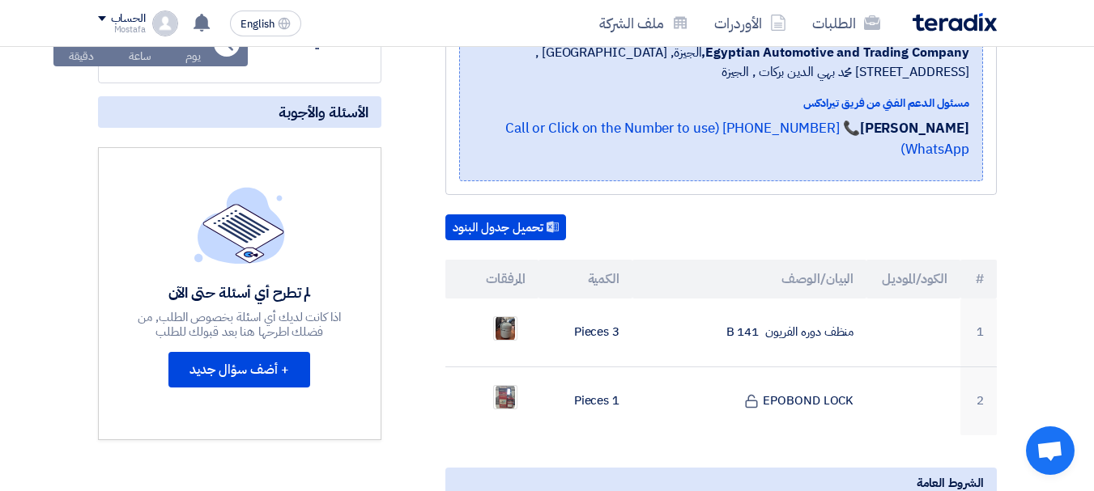
scroll to position [324, 0]
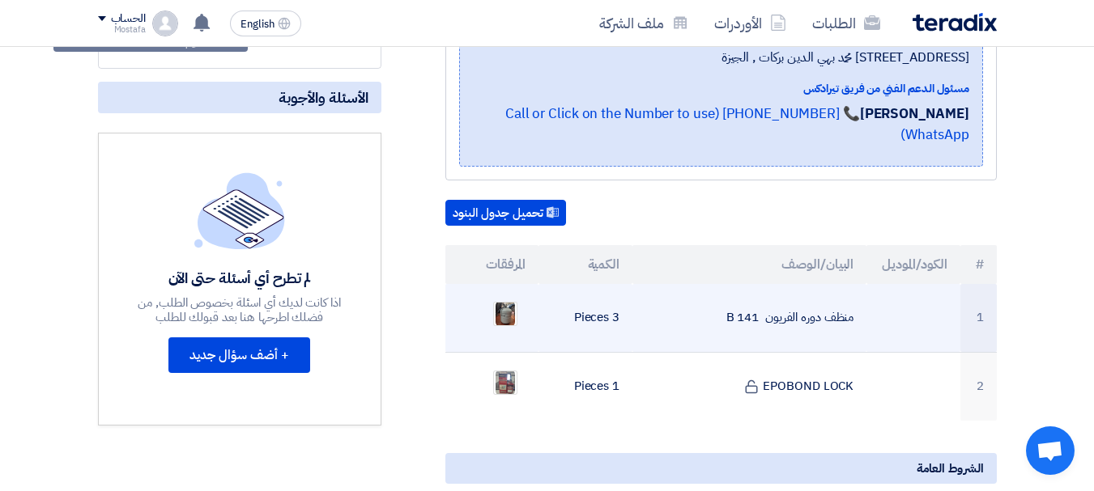
click at [609, 294] on td "3 Pieces" at bounding box center [585, 318] width 94 height 69
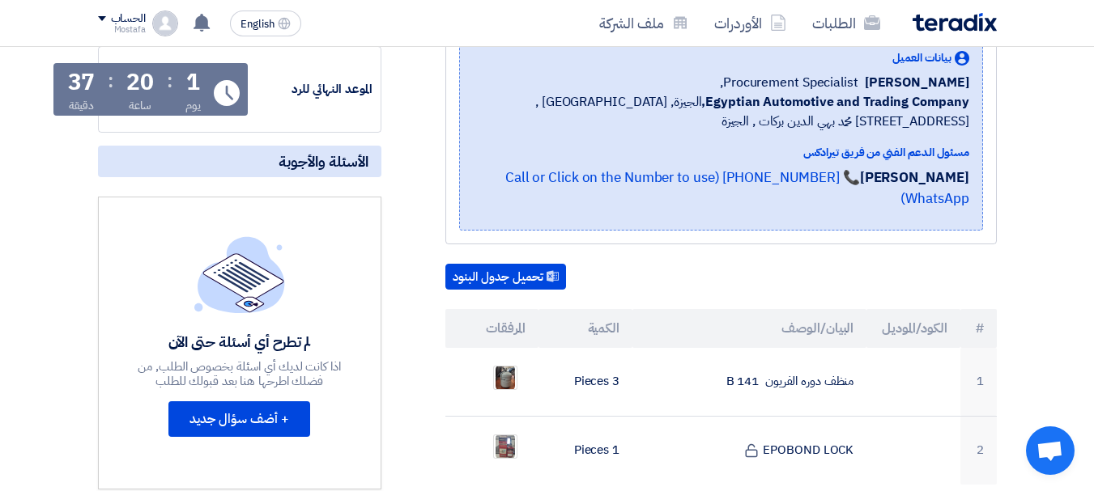
scroll to position [162, 0]
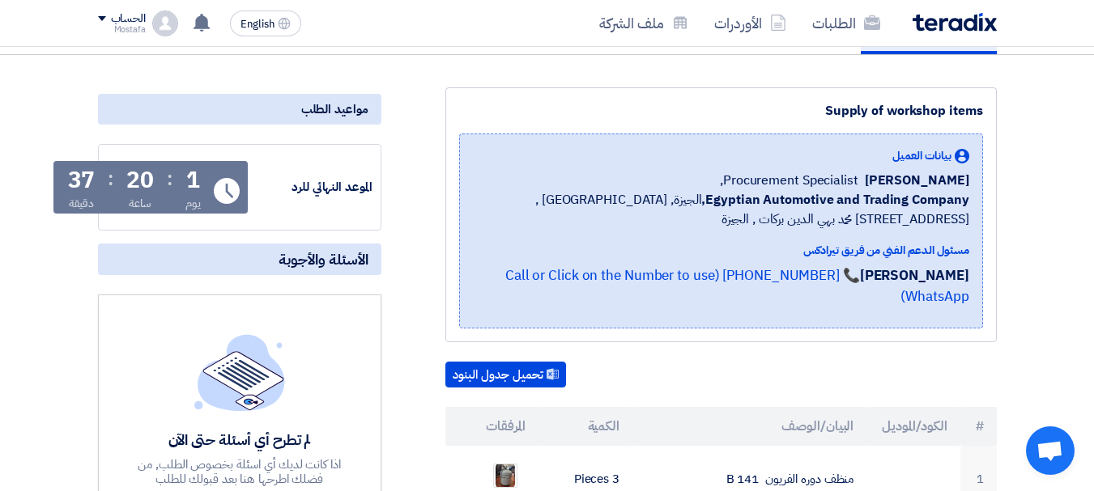
click at [858, 188] on span "Procurement Specialist," at bounding box center [789, 180] width 138 height 19
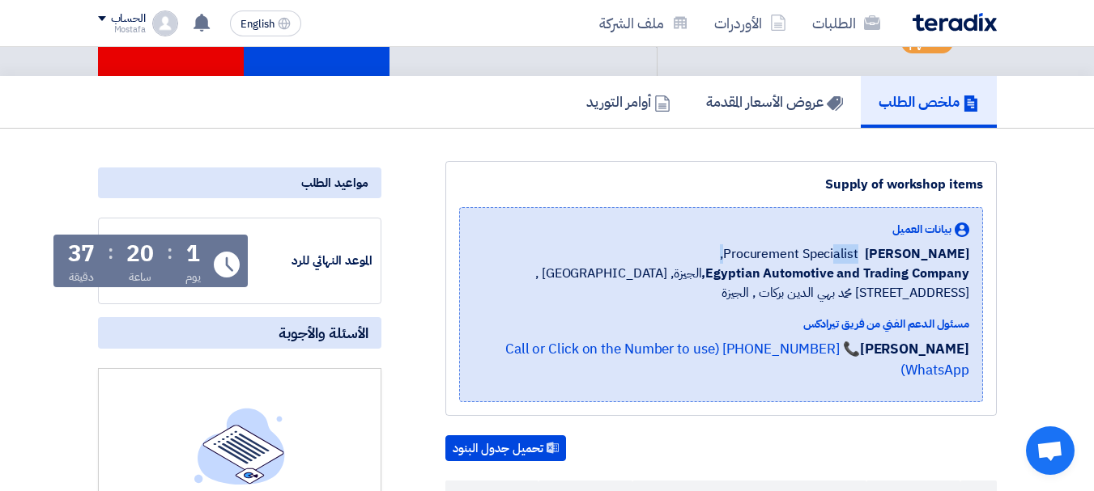
scroll to position [0, 0]
